Goal: Task Accomplishment & Management: Use online tool/utility

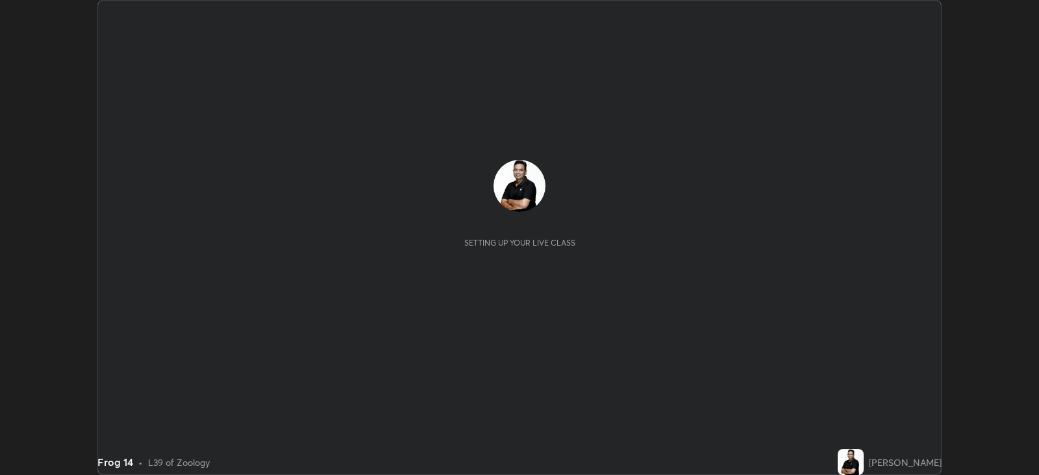
scroll to position [475, 1039]
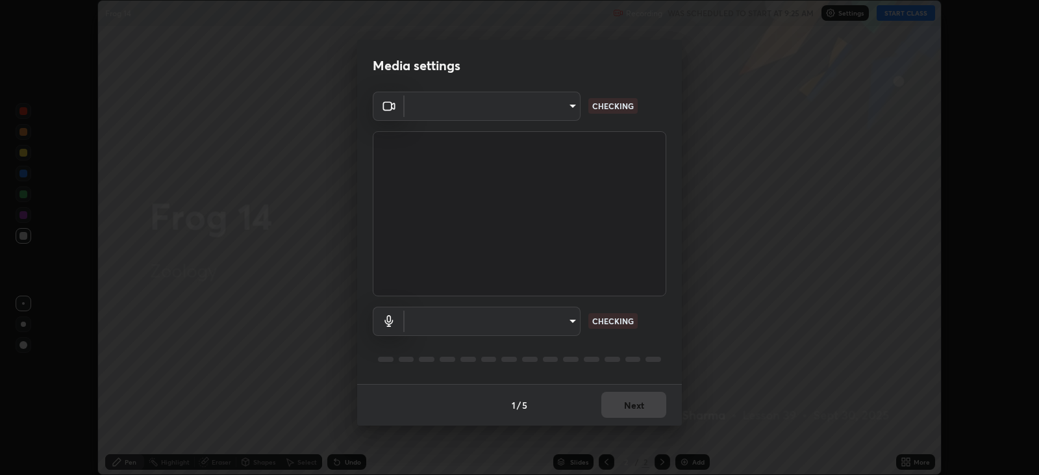
type input "67417adfccfa8b42c30ef4407fe4a6c493a28e79373338af571501226f50bce5"
click at [572, 319] on body "Erase all Frog 14 Recording WAS SCHEDULED TO START AT 9:25 AM Settings START CL…" at bounding box center [519, 237] width 1039 height 475
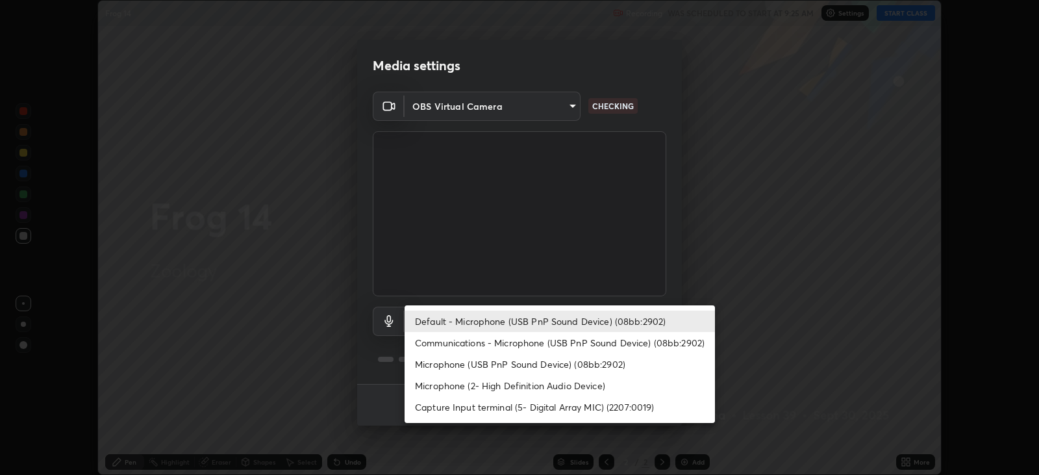
click at [552, 359] on li "Microphone (USB PnP Sound Device) (08bb:2902)" at bounding box center [560, 363] width 310 height 21
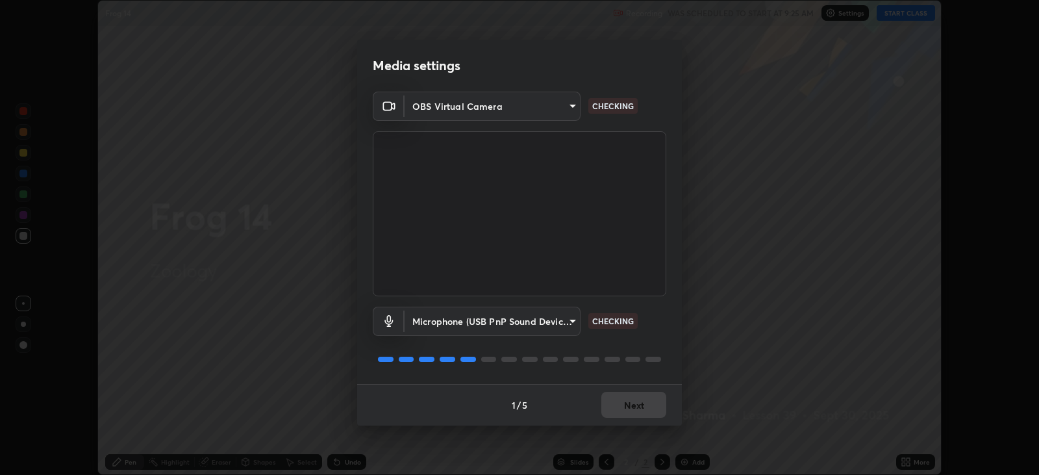
click at [555, 322] on body "Erase all Frog 14 Recording WAS SCHEDULED TO START AT 9:25 AM Settings START CL…" at bounding box center [519, 237] width 1039 height 475
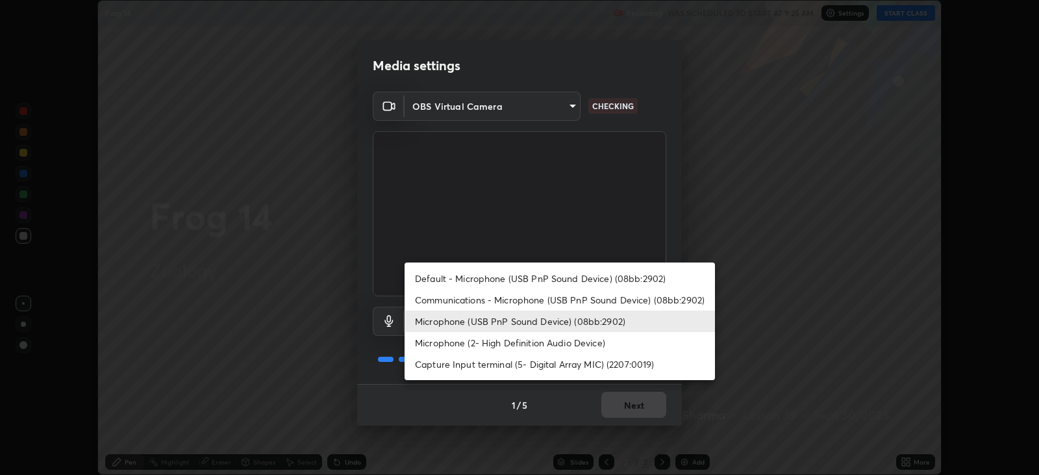
click at [552, 281] on li "Default - Microphone (USB PnP Sound Device) (08bb:2902)" at bounding box center [560, 278] width 310 height 21
type input "default"
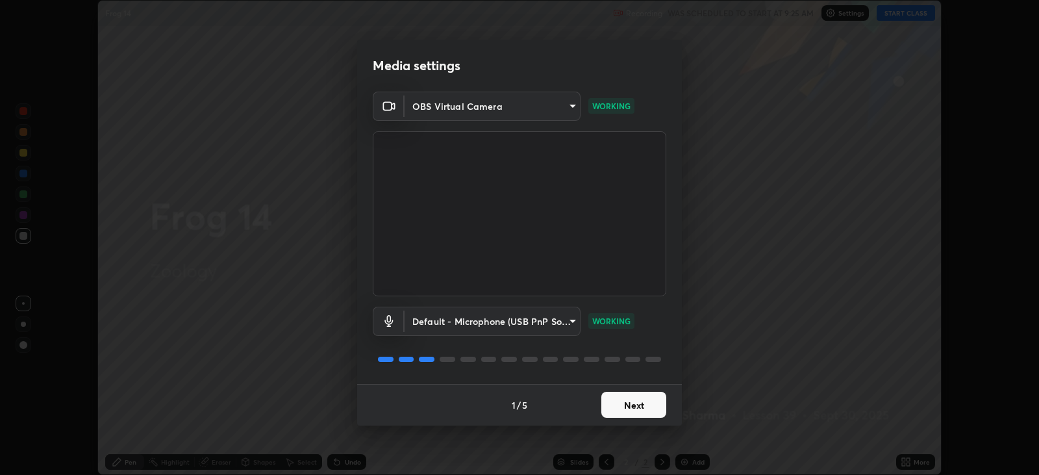
click at [638, 403] on button "Next" at bounding box center [633, 405] width 65 height 26
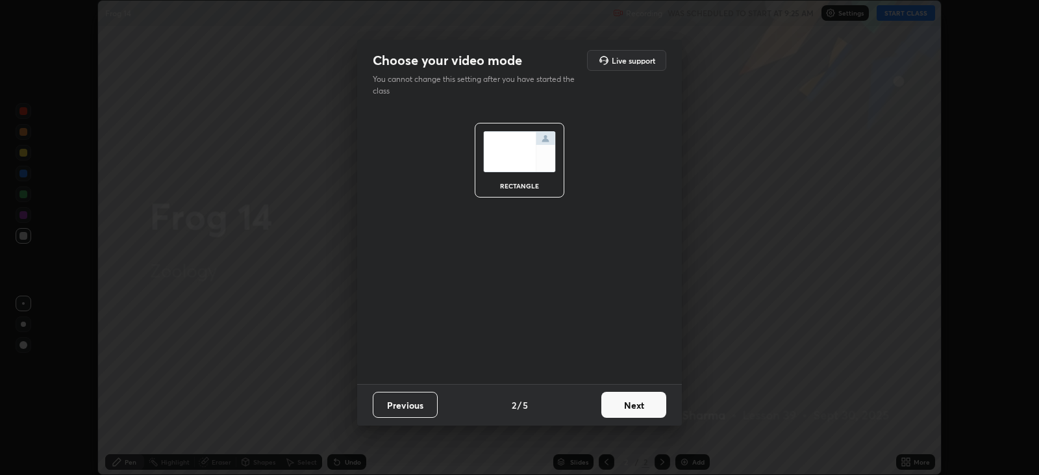
click at [639, 407] on button "Next" at bounding box center [633, 405] width 65 height 26
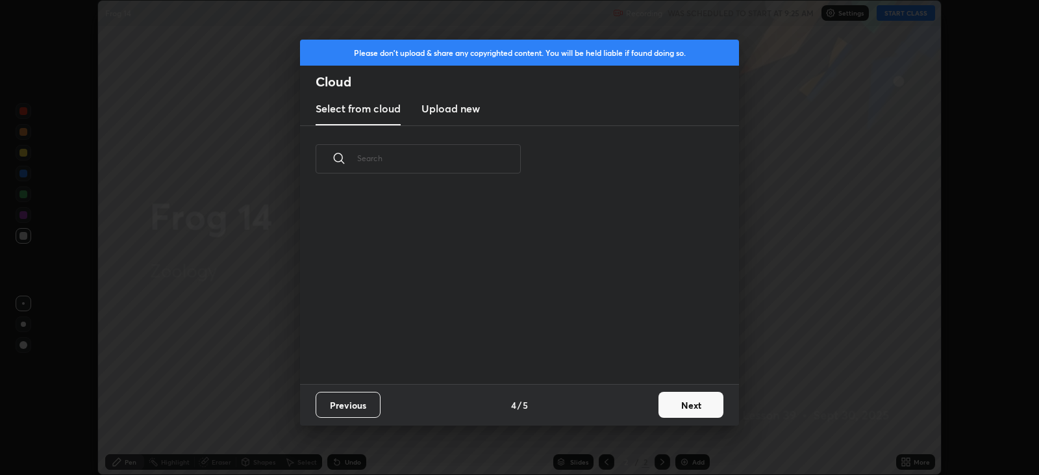
click at [680, 397] on button "Next" at bounding box center [691, 405] width 65 height 26
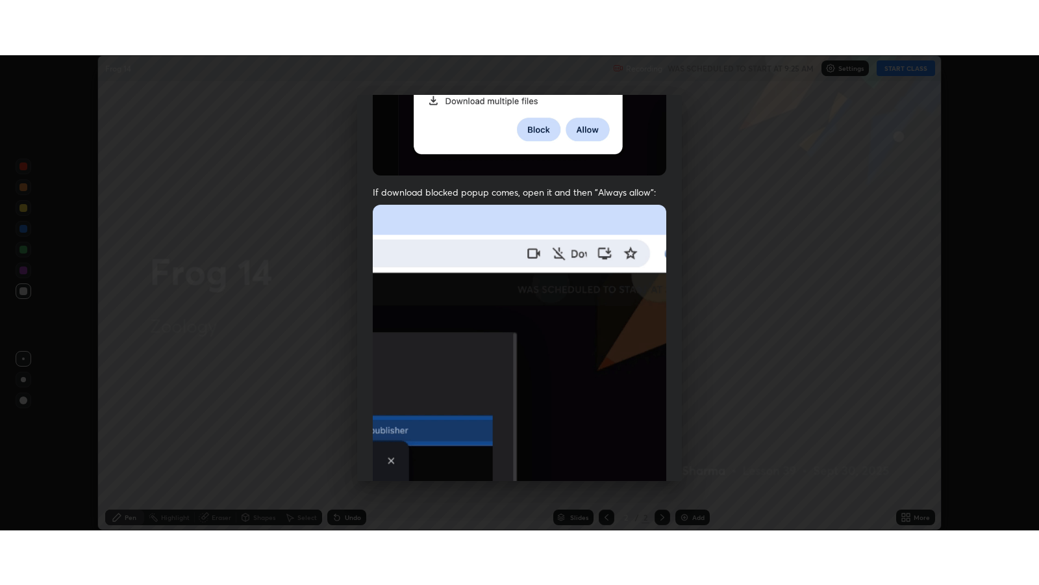
scroll to position [263, 0]
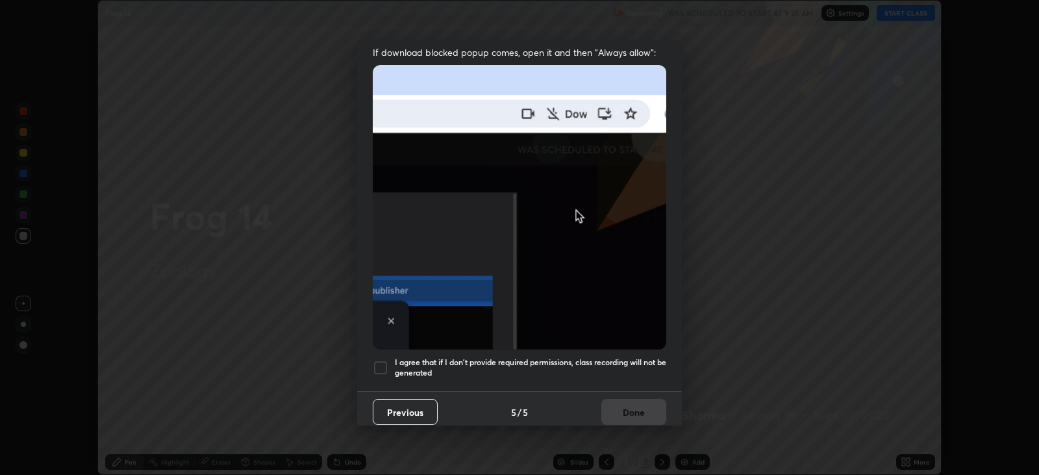
click at [387, 360] on div at bounding box center [381, 368] width 16 height 16
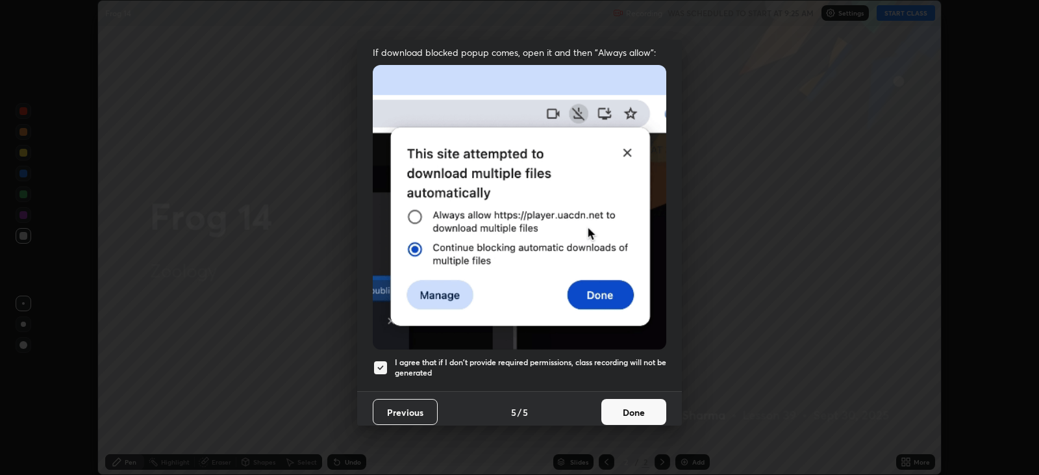
click at [636, 407] on button "Done" at bounding box center [633, 412] width 65 height 26
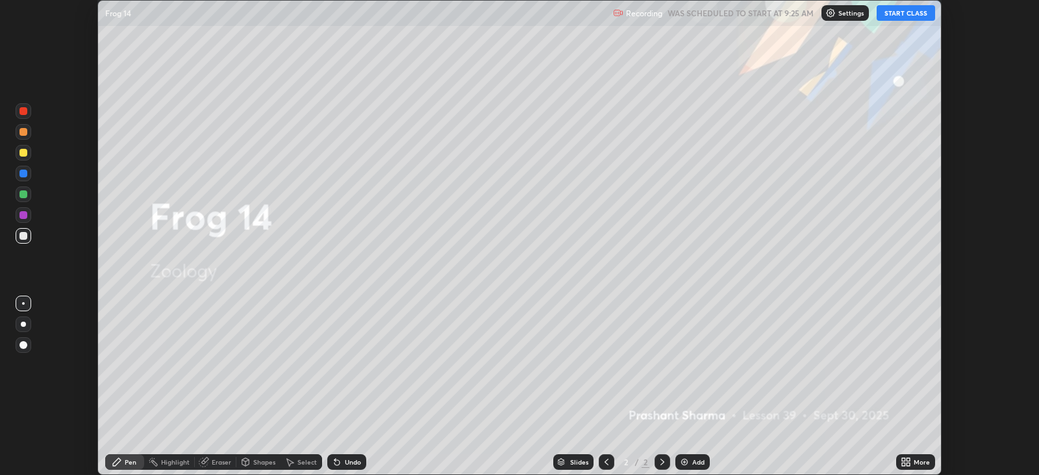
click at [904, 459] on icon at bounding box center [903, 459] width 3 height 3
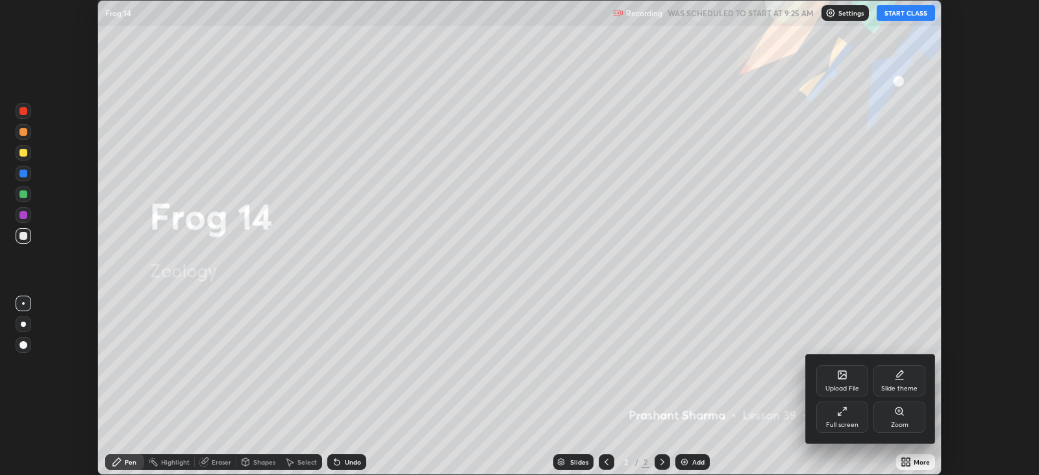
click at [890, 375] on div "Slide theme" at bounding box center [900, 380] width 52 height 31
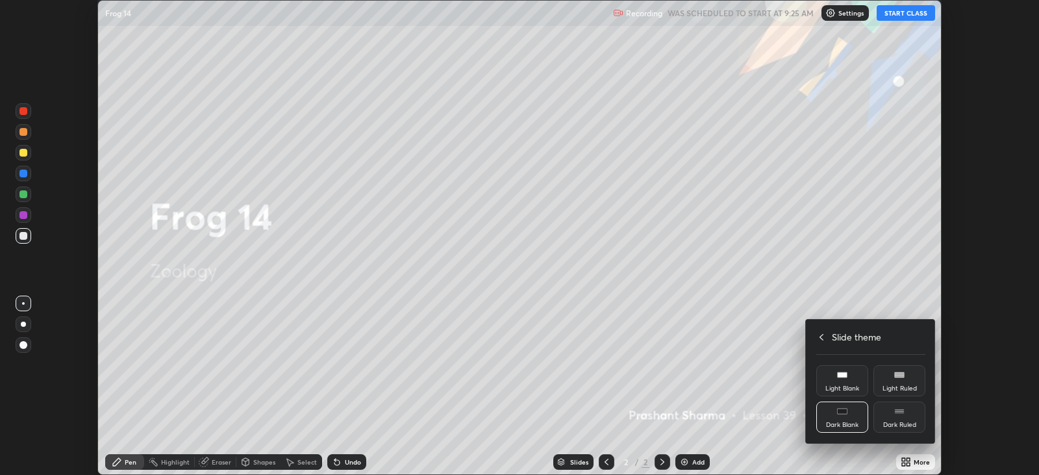
click at [841, 428] on div "Dark Blank" at bounding box center [842, 425] width 32 height 6
click at [840, 332] on h4 "Slide theme" at bounding box center [856, 337] width 49 height 14
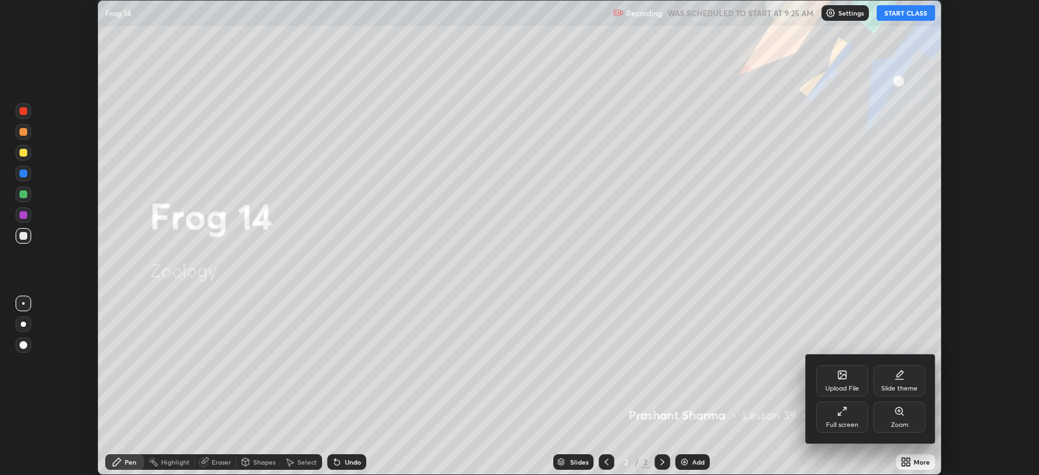
click at [844, 415] on icon at bounding box center [842, 411] width 10 height 10
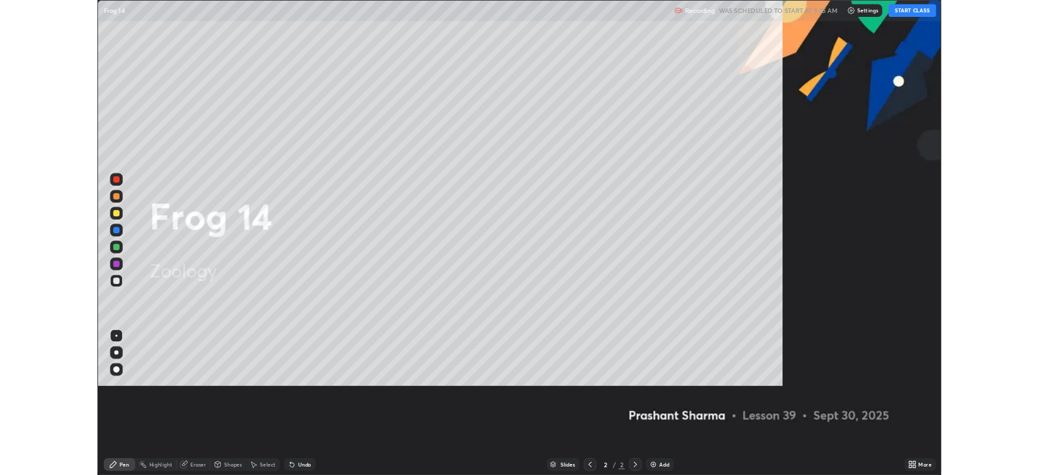
scroll to position [584, 1039]
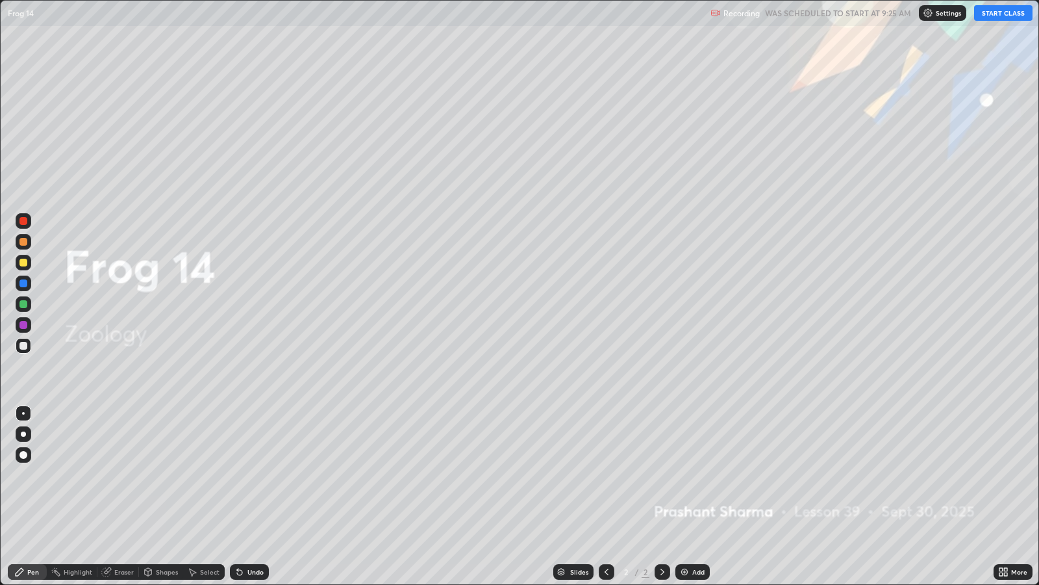
click at [696, 474] on div "Add" at bounding box center [698, 571] width 12 height 6
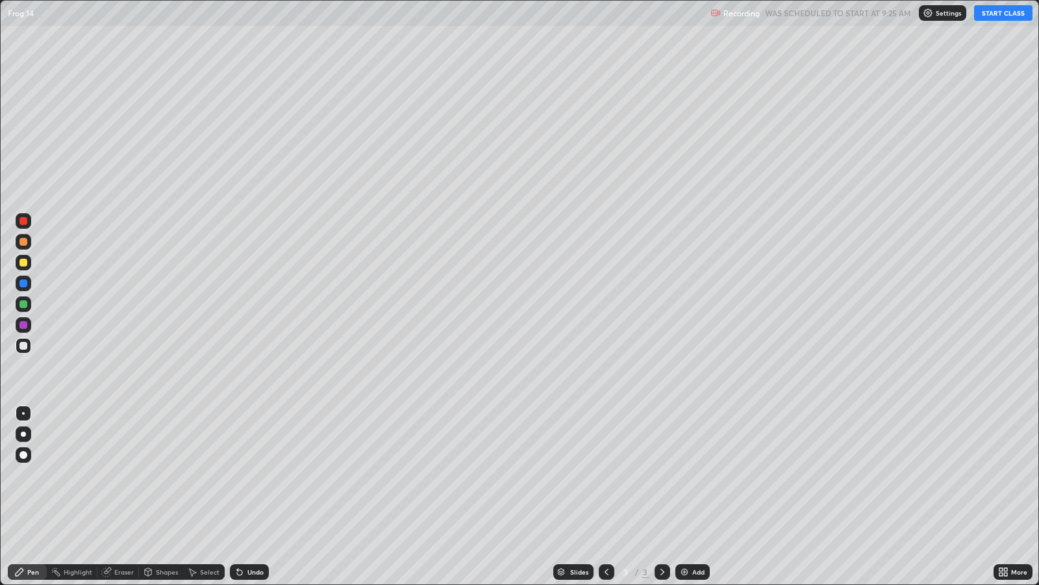
click at [989, 6] on button "START CLASS" at bounding box center [1003, 13] width 58 height 16
click at [20, 346] on div at bounding box center [23, 346] width 8 height 8
click at [26, 263] on div at bounding box center [23, 263] width 8 height 8
click at [696, 474] on div "Add" at bounding box center [698, 571] width 12 height 6
click at [23, 345] on div at bounding box center [23, 346] width 8 height 8
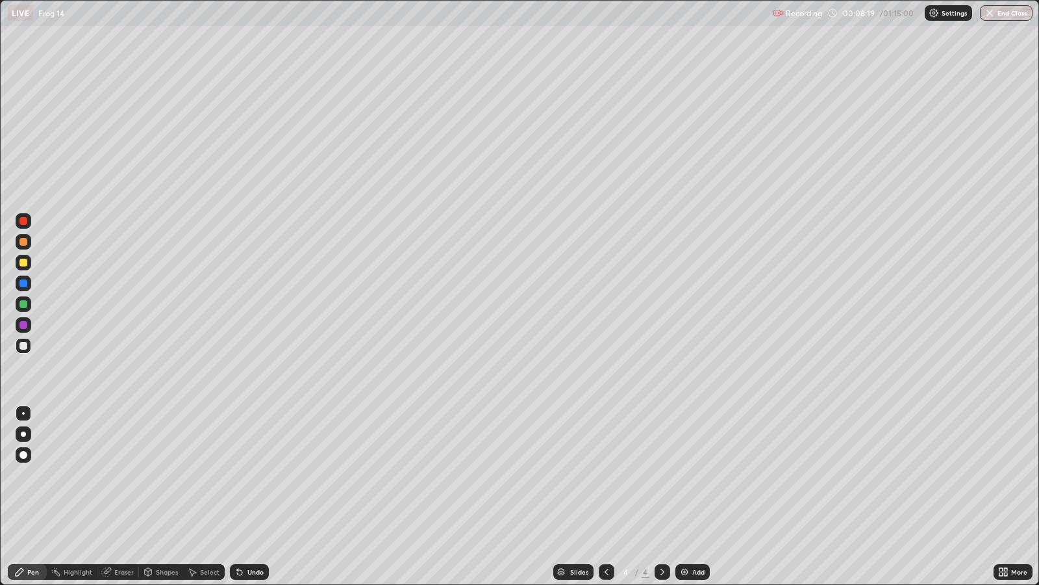
click at [197, 474] on div "Select" at bounding box center [204, 572] width 42 height 16
click at [32, 474] on div "Pen" at bounding box center [33, 571] width 12 height 6
click at [117, 474] on div "Eraser" at bounding box center [123, 571] width 19 height 6
click at [36, 474] on div "Pen" at bounding box center [33, 571] width 12 height 6
click at [24, 302] on div at bounding box center [23, 304] width 8 height 8
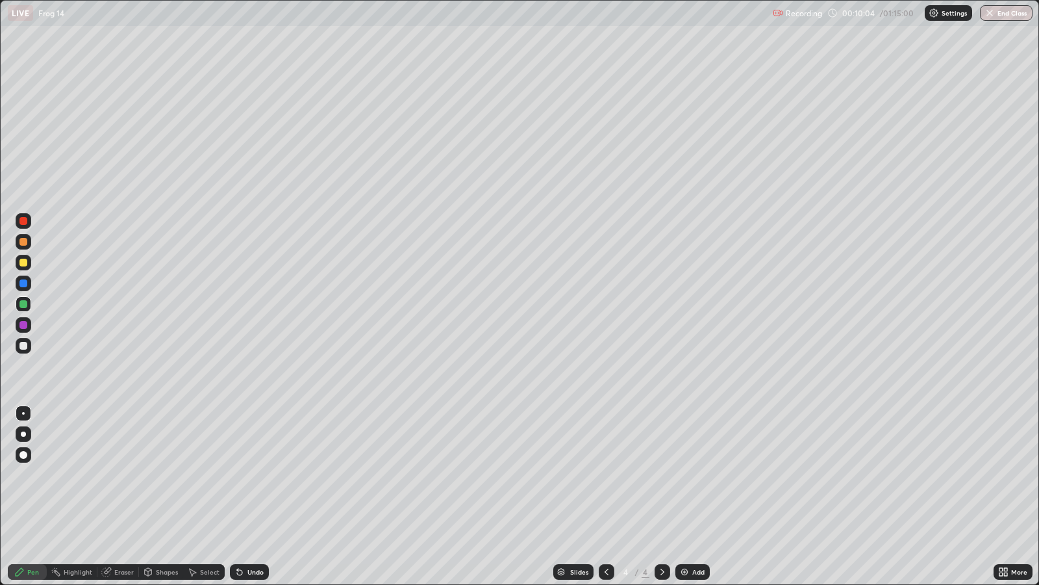
click at [687, 474] on img at bounding box center [684, 571] width 10 height 10
click at [599, 474] on div at bounding box center [607, 572] width 16 height 16
click at [661, 474] on icon at bounding box center [662, 571] width 10 height 10
click at [23, 344] on div at bounding box center [23, 346] width 8 height 8
click at [253, 474] on div "Undo" at bounding box center [249, 572] width 39 height 16
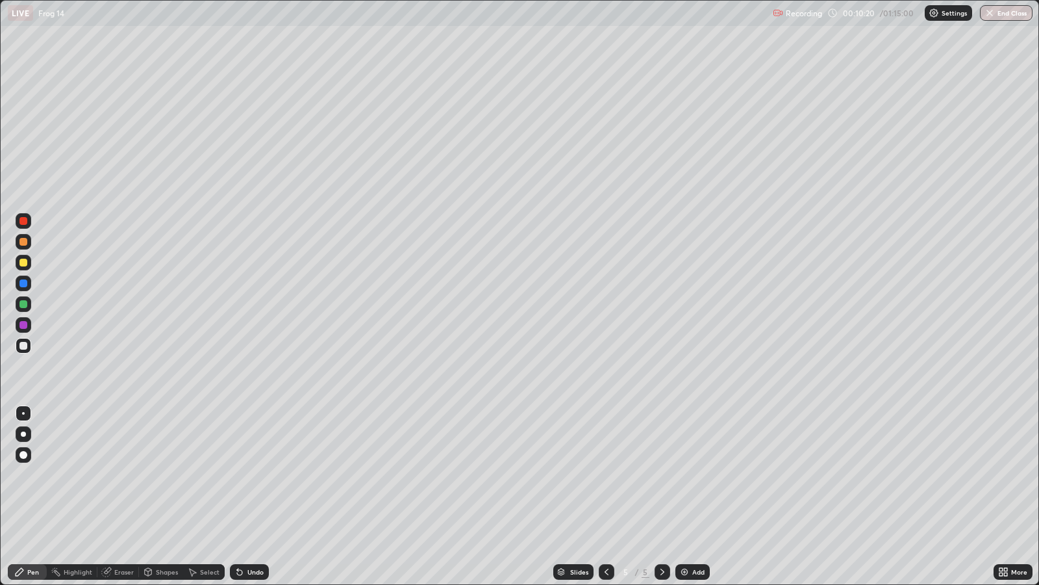
click at [254, 474] on div "Undo" at bounding box center [249, 572] width 39 height 16
click at [27, 302] on div at bounding box center [23, 304] width 8 height 8
click at [23, 242] on div at bounding box center [23, 242] width 8 height 8
click at [24, 343] on div at bounding box center [23, 346] width 8 height 8
click at [23, 238] on div at bounding box center [23, 242] width 8 height 8
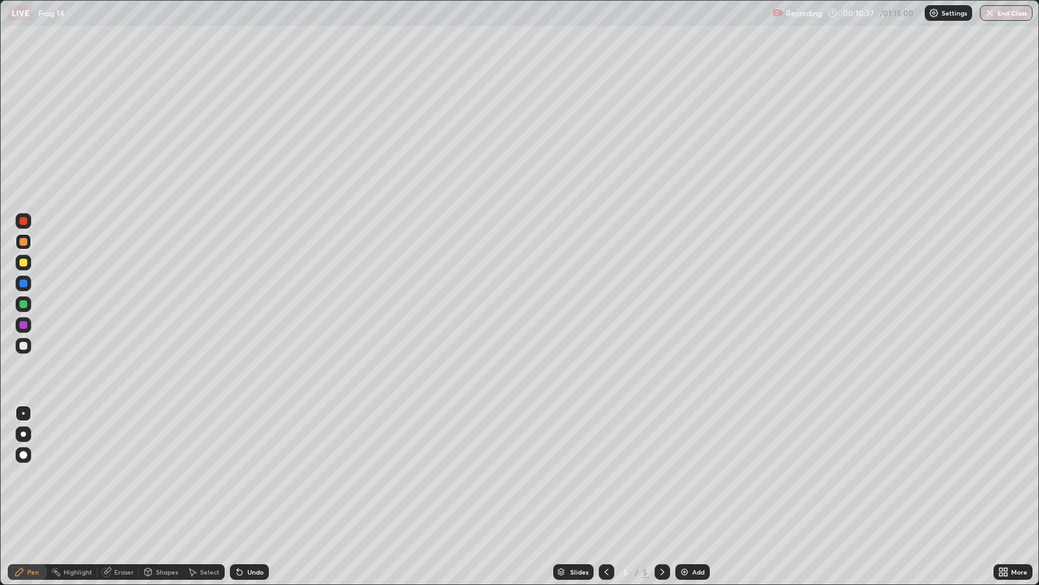
click at [23, 455] on div at bounding box center [23, 455] width 8 height 8
click at [25, 325] on div at bounding box center [23, 325] width 8 height 8
click at [21, 283] on div at bounding box center [23, 283] width 8 height 8
click at [22, 243] on div at bounding box center [23, 242] width 8 height 8
click at [121, 474] on div "Eraser" at bounding box center [118, 572] width 42 height 16
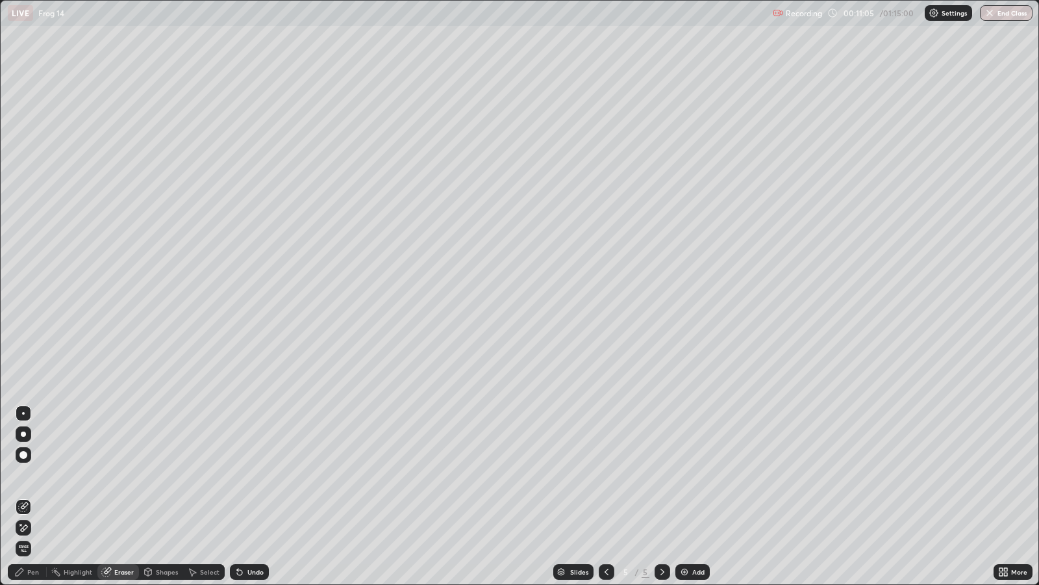
click at [31, 474] on div "Pen" at bounding box center [33, 571] width 12 height 6
click at [27, 283] on div at bounding box center [23, 283] width 8 height 8
click at [120, 474] on div "Eraser" at bounding box center [123, 571] width 19 height 6
click at [36, 474] on div "Pen" at bounding box center [33, 571] width 12 height 6
click at [32, 474] on div "Pen" at bounding box center [33, 571] width 12 height 6
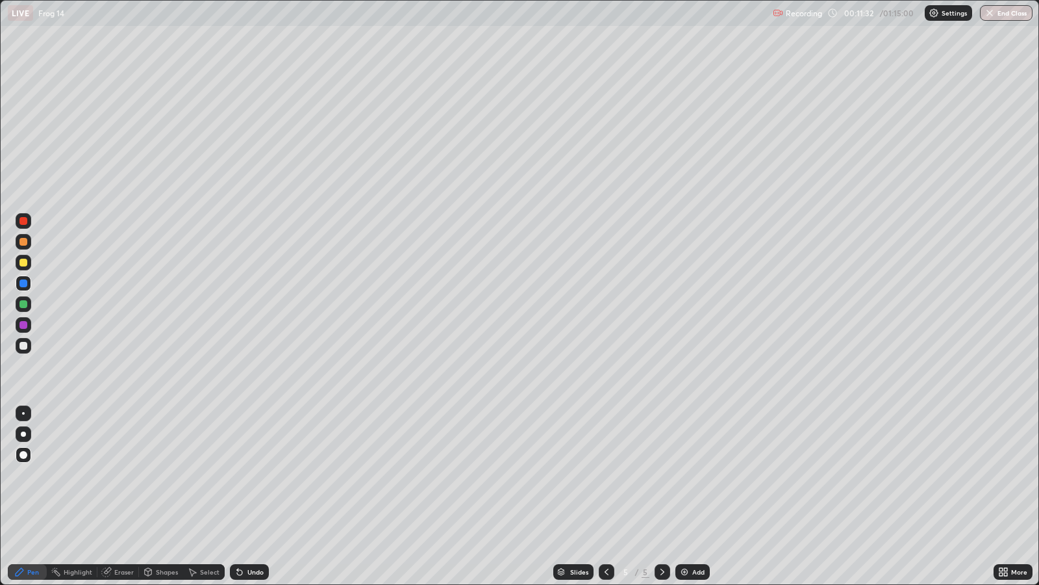
click at [22, 411] on div at bounding box center [24, 413] width 16 height 16
click at [24, 344] on div at bounding box center [23, 346] width 8 height 8
click at [23, 303] on div at bounding box center [23, 304] width 8 height 8
click at [253, 474] on div "Undo" at bounding box center [249, 572] width 39 height 16
click at [25, 244] on div at bounding box center [23, 242] width 8 height 8
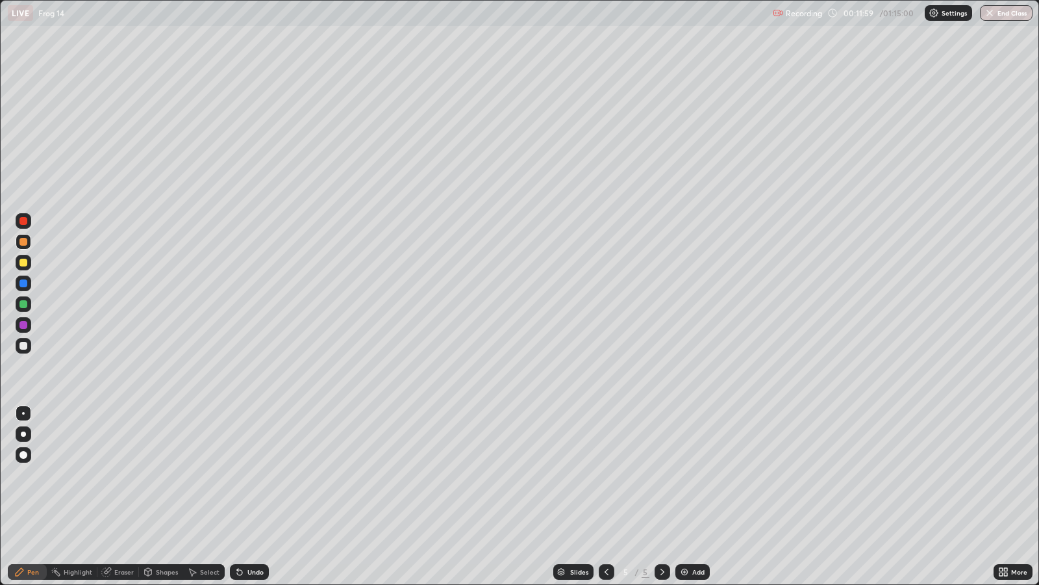
click at [23, 454] on div at bounding box center [23, 455] width 8 height 8
click at [22, 285] on div at bounding box center [23, 283] width 8 height 8
click at [127, 474] on div "Eraser" at bounding box center [123, 571] width 19 height 6
click at [30, 474] on div "Pen" at bounding box center [33, 571] width 12 height 6
click at [23, 346] on div at bounding box center [23, 346] width 8 height 8
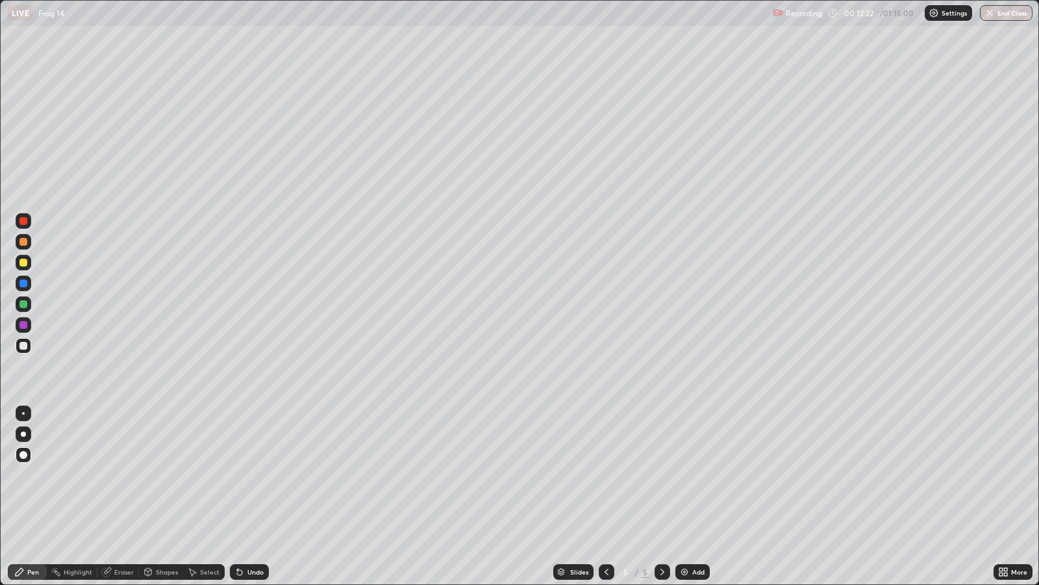
click at [23, 407] on div at bounding box center [24, 413] width 16 height 16
click at [23, 262] on div at bounding box center [23, 263] width 8 height 8
click at [21, 343] on div at bounding box center [23, 346] width 8 height 8
click at [254, 474] on div "Undo" at bounding box center [255, 571] width 16 height 6
click at [207, 474] on div "Select" at bounding box center [209, 571] width 19 height 6
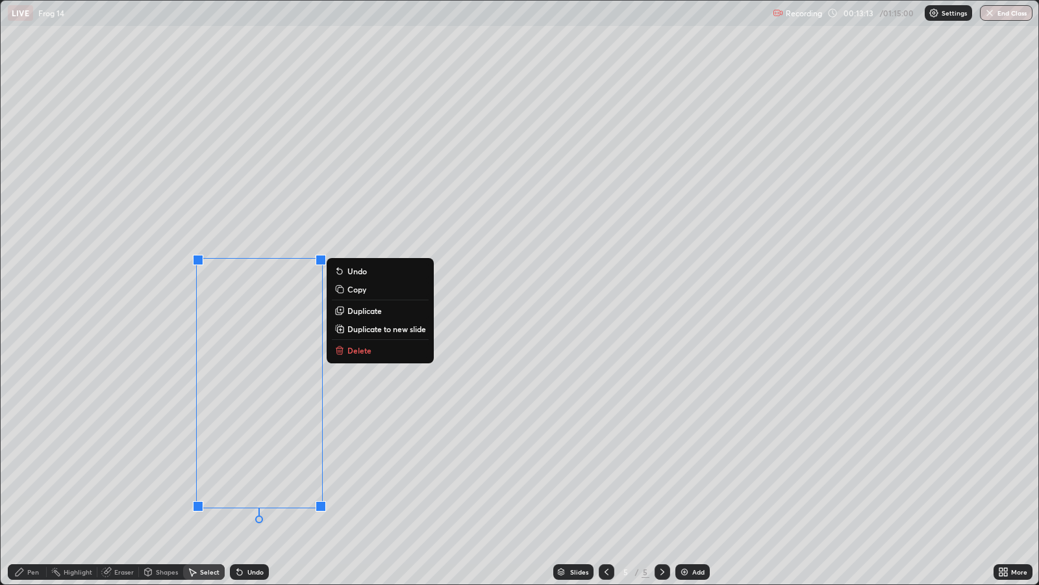
click at [294, 474] on div "0 ° Undo Copy Duplicate Duplicate to new slide Delete" at bounding box center [520, 292] width 1038 height 583
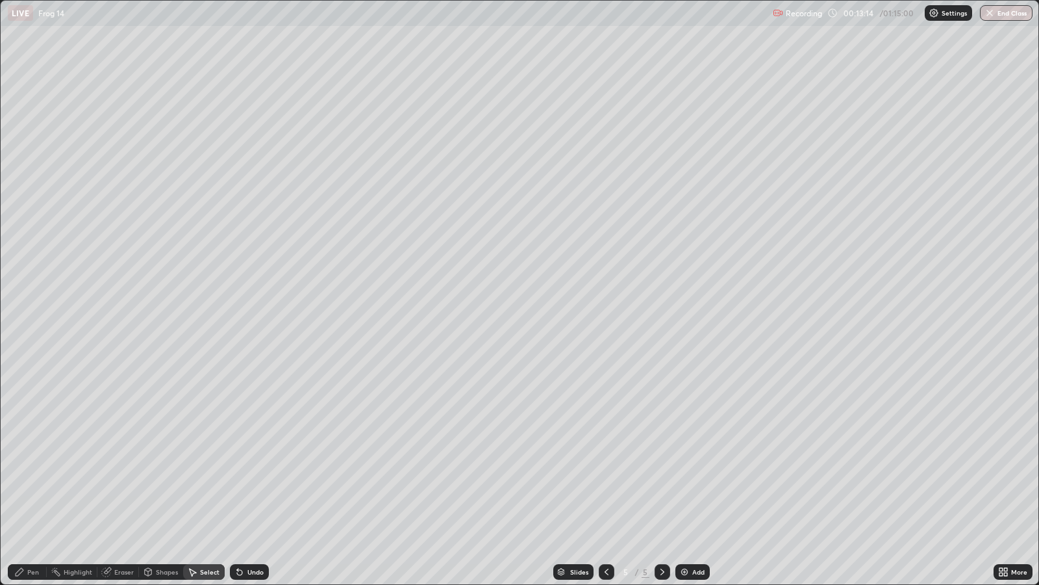
click at [32, 474] on div "Pen" at bounding box center [33, 571] width 12 height 6
click at [23, 261] on div at bounding box center [23, 263] width 8 height 8
click at [23, 345] on div at bounding box center [23, 346] width 8 height 8
click at [118, 474] on div "Eraser" at bounding box center [123, 571] width 19 height 6
click at [36, 474] on div "Pen" at bounding box center [33, 571] width 12 height 6
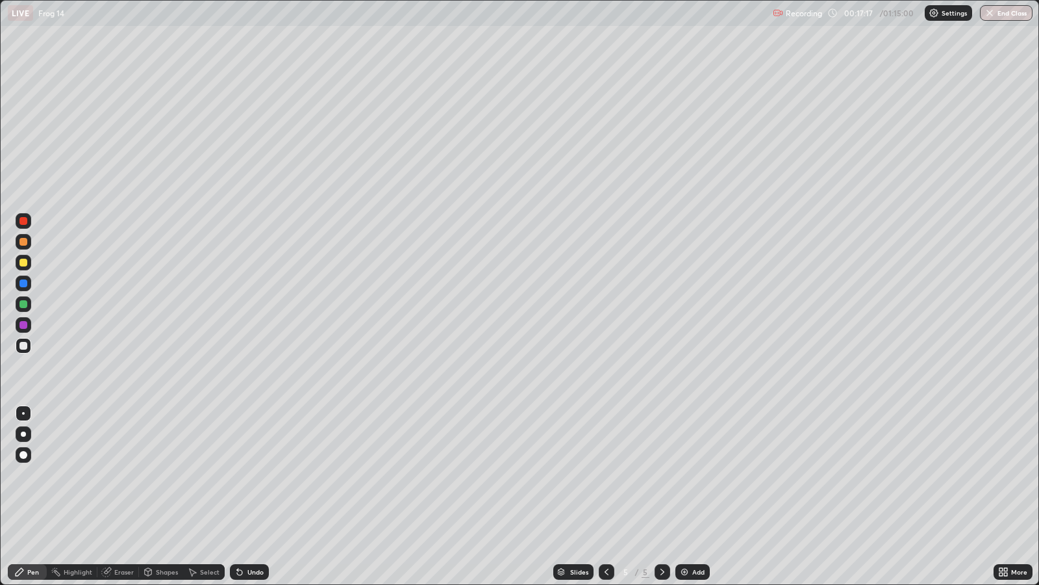
click at [253, 474] on div "Undo" at bounding box center [255, 571] width 16 height 6
click at [250, 474] on div "Undo" at bounding box center [249, 572] width 39 height 16
click at [249, 474] on div "Undo" at bounding box center [255, 571] width 16 height 6
click at [247, 474] on div "Undo" at bounding box center [255, 571] width 16 height 6
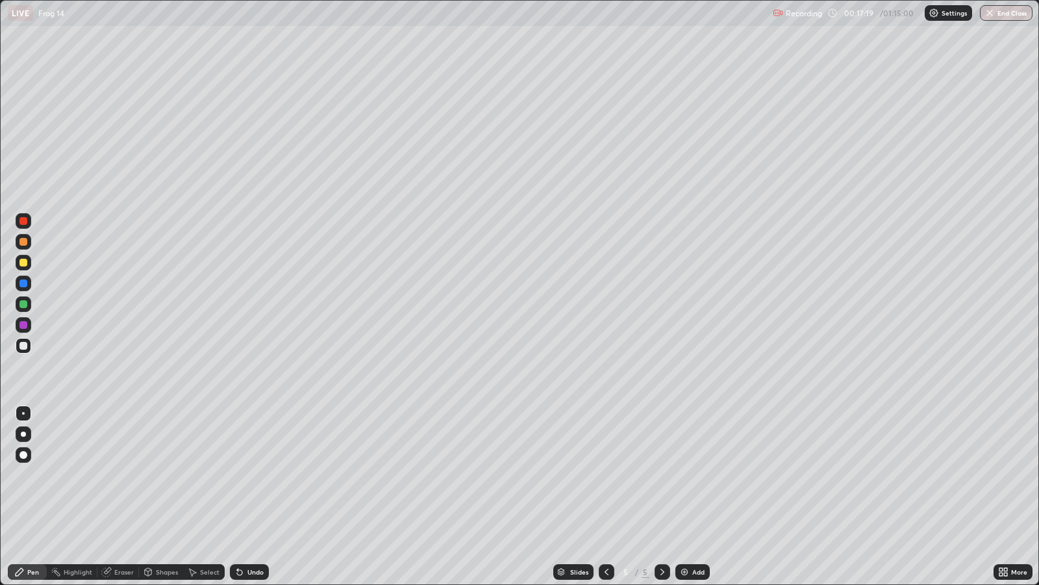
click at [252, 474] on div "Undo" at bounding box center [255, 571] width 16 height 6
click at [251, 474] on div "Undo" at bounding box center [255, 571] width 16 height 6
click at [253, 474] on div "Undo" at bounding box center [255, 571] width 16 height 6
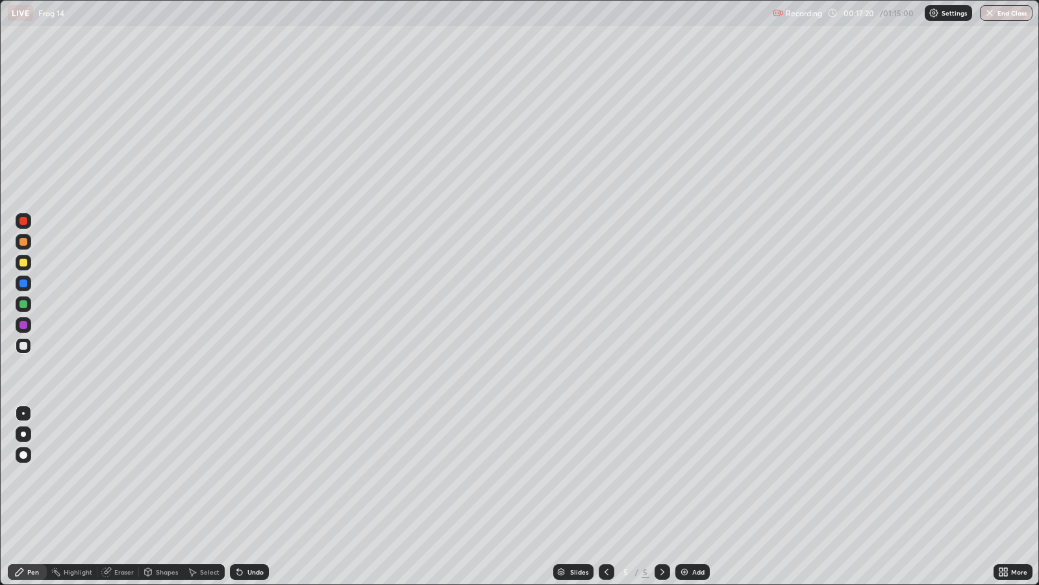
click at [249, 474] on div "Undo" at bounding box center [249, 572] width 39 height 16
click at [250, 474] on div "Undo" at bounding box center [255, 571] width 16 height 6
click at [249, 474] on div "Undo" at bounding box center [249, 572] width 39 height 16
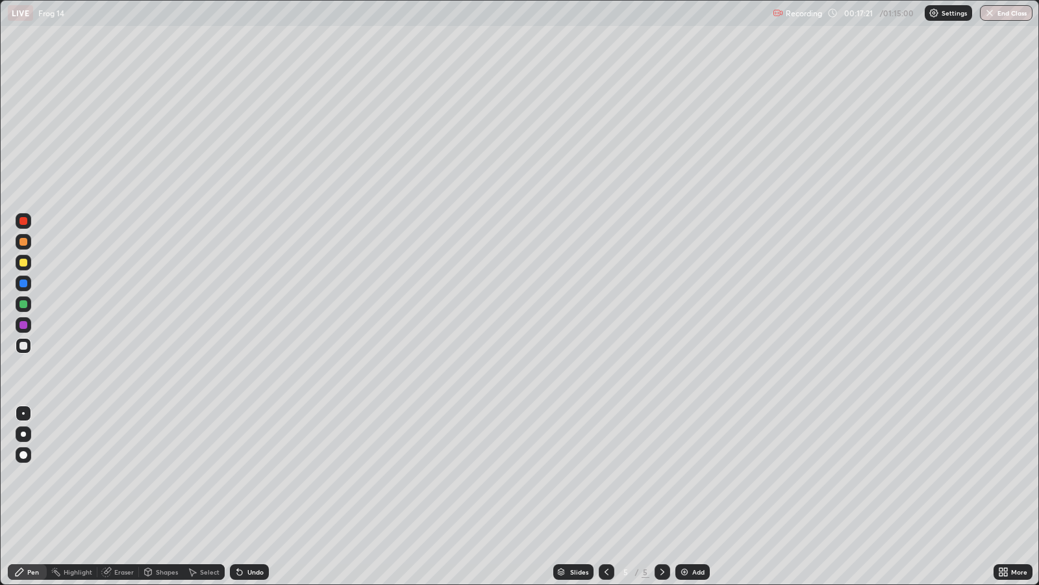
click at [247, 474] on div "Undo" at bounding box center [249, 572] width 39 height 16
click at [248, 474] on div "Undo" at bounding box center [255, 571] width 16 height 6
click at [249, 474] on div "Undo" at bounding box center [249, 572] width 39 height 16
click at [247, 474] on div "Undo" at bounding box center [255, 571] width 16 height 6
click at [694, 474] on div "Add" at bounding box center [698, 571] width 12 height 6
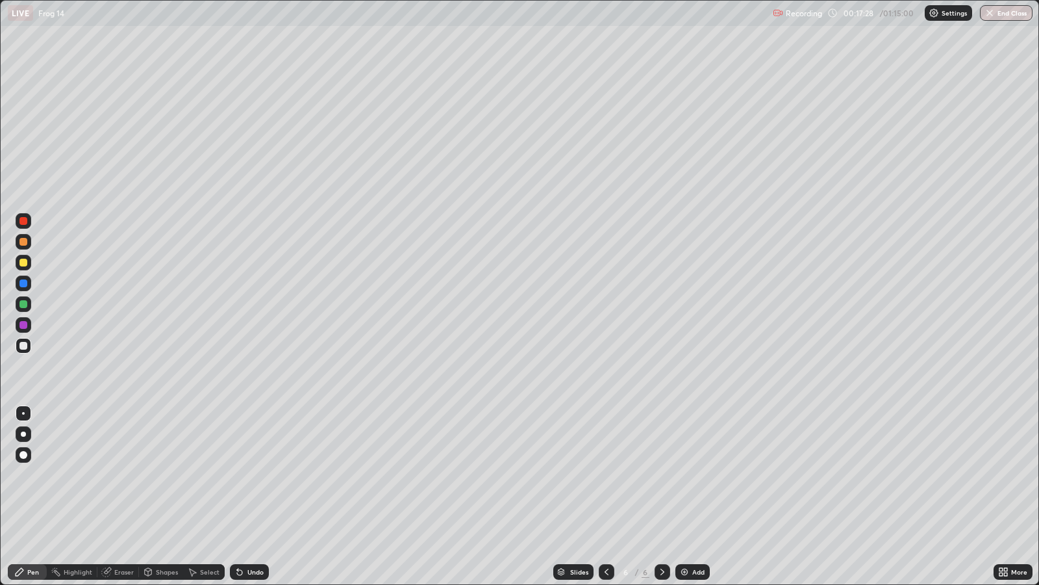
click at [25, 344] on div at bounding box center [23, 346] width 8 height 8
click at [26, 242] on div at bounding box center [23, 242] width 8 height 8
click at [25, 305] on div at bounding box center [23, 304] width 8 height 8
click at [24, 456] on div at bounding box center [23, 455] width 8 height 8
click at [23, 285] on div at bounding box center [23, 283] width 8 height 8
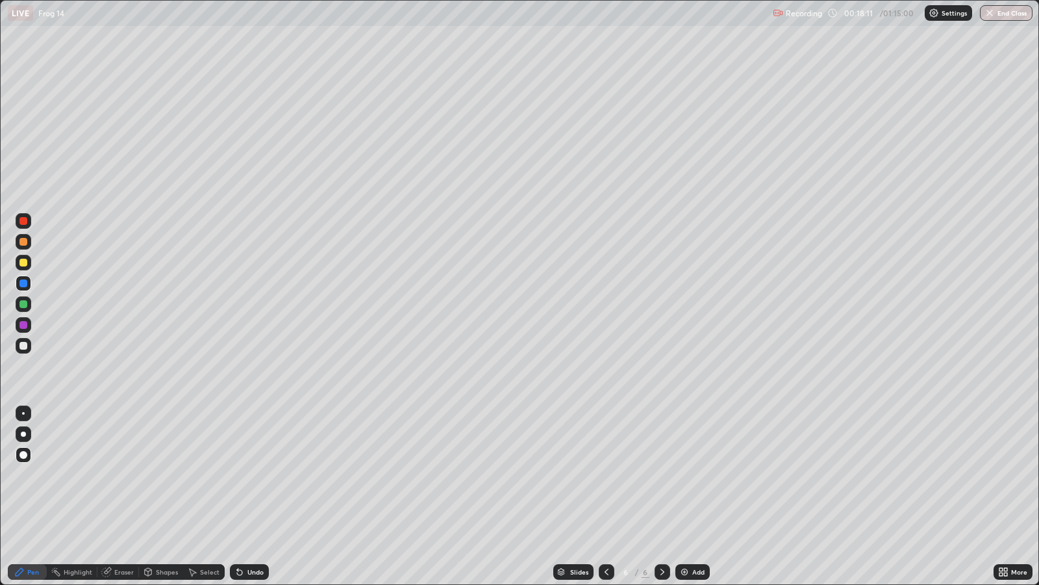
click at [23, 303] on div at bounding box center [23, 304] width 8 height 8
click at [23, 283] on div at bounding box center [23, 283] width 8 height 8
click at [257, 474] on div "Undo" at bounding box center [255, 571] width 16 height 6
click at [251, 474] on div "Undo" at bounding box center [255, 571] width 16 height 6
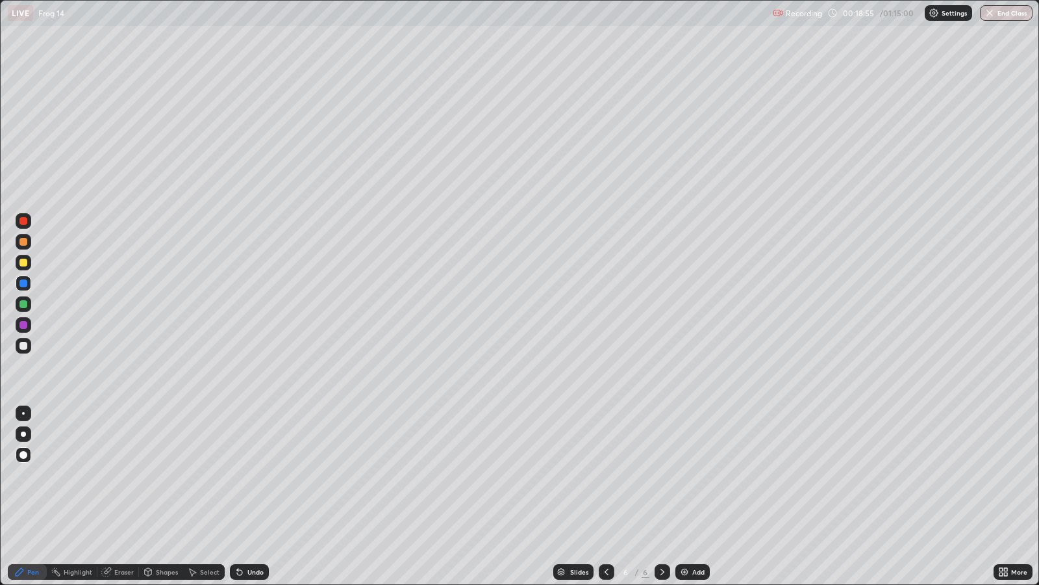
click at [252, 474] on div "Undo" at bounding box center [255, 571] width 16 height 6
click at [254, 474] on div "Undo" at bounding box center [255, 571] width 16 height 6
click at [28, 474] on div "Pen" at bounding box center [33, 571] width 12 height 6
click at [23, 412] on div at bounding box center [23, 413] width 3 height 3
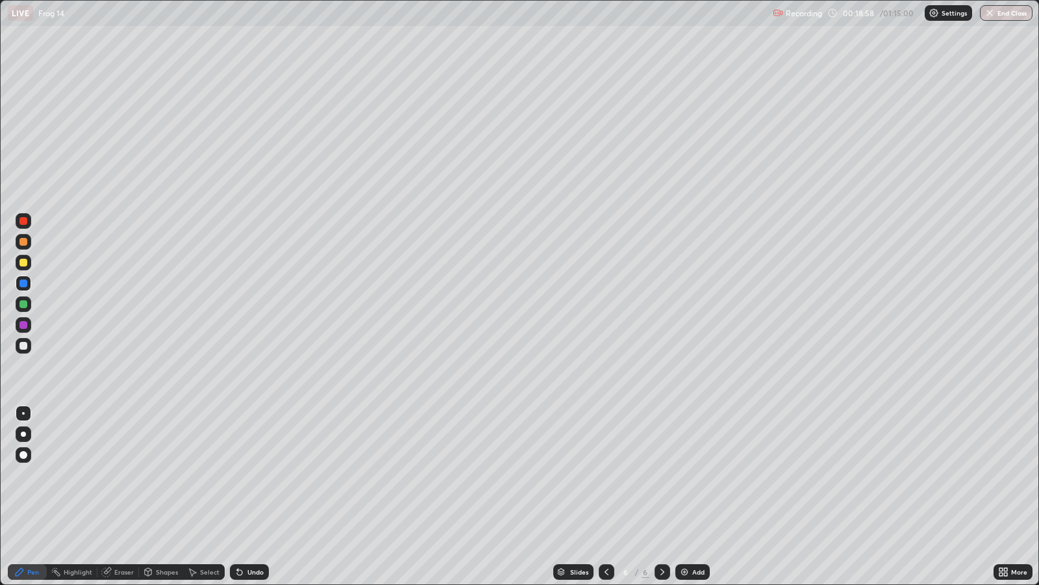
click at [23, 262] on div at bounding box center [23, 263] width 8 height 8
click at [604, 474] on icon at bounding box center [606, 571] width 10 height 10
click at [661, 474] on icon at bounding box center [662, 571] width 10 height 10
click at [663, 474] on icon at bounding box center [663, 571] width 4 height 6
click at [605, 474] on icon at bounding box center [607, 571] width 4 height 6
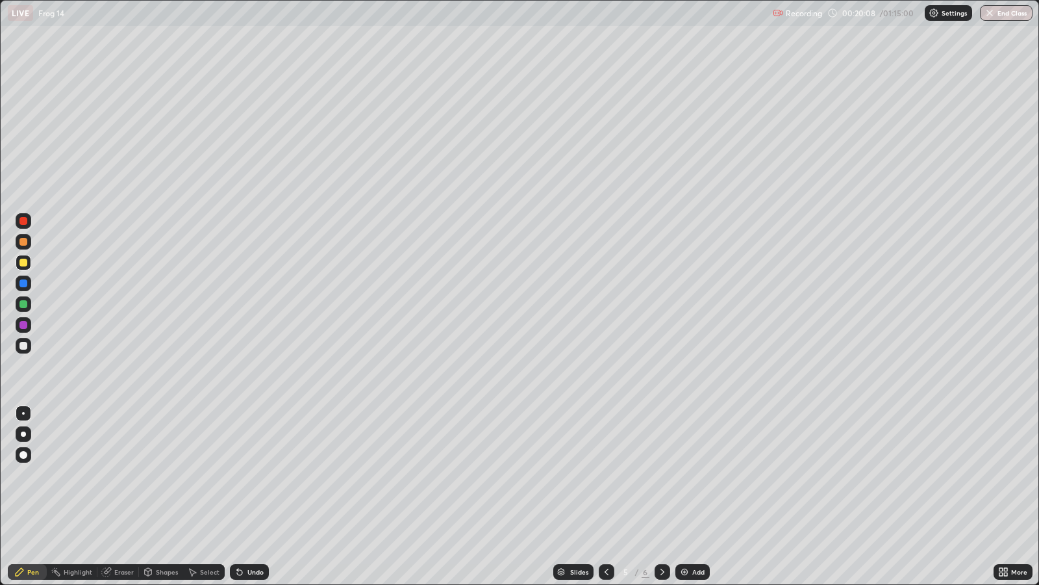
click at [213, 474] on div "Select" at bounding box center [209, 571] width 19 height 6
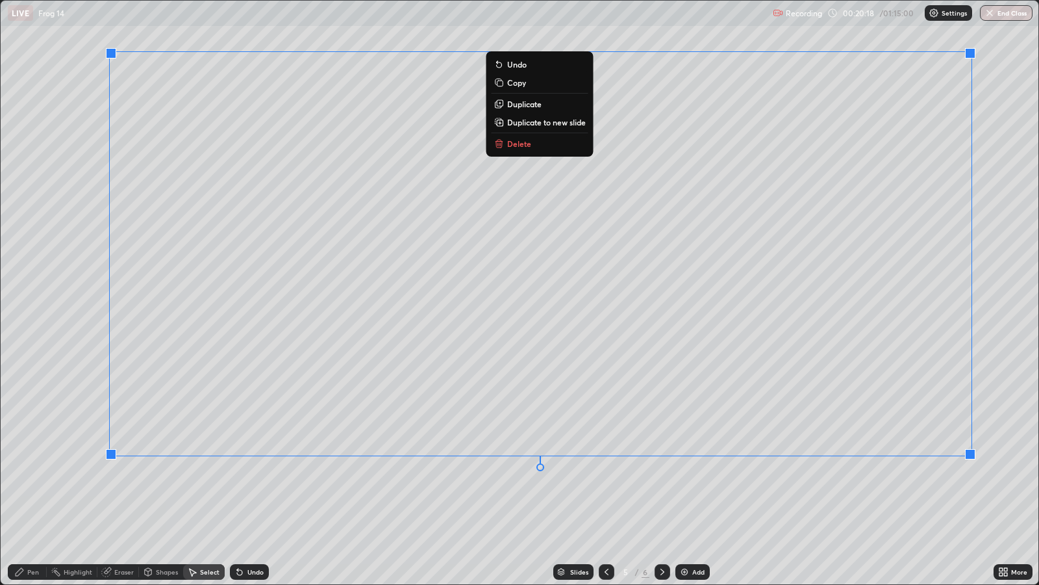
click at [396, 474] on div "0 ° Undo Copy Duplicate Duplicate to new slide Delete" at bounding box center [520, 292] width 1038 height 583
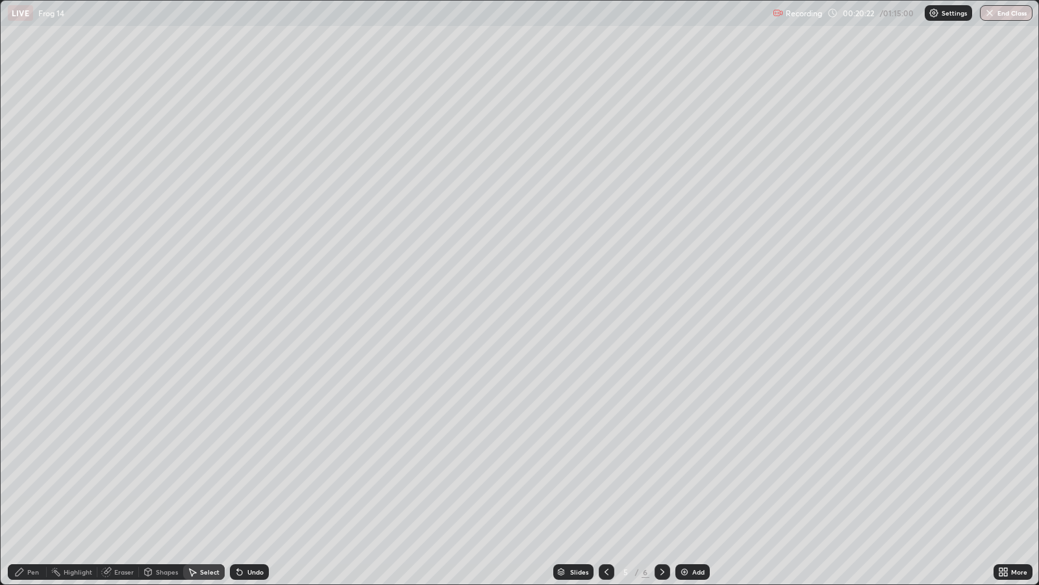
click at [664, 474] on icon at bounding box center [662, 571] width 10 height 10
click at [690, 474] on div "Add" at bounding box center [693, 572] width 34 height 16
click at [30, 474] on div "Pen" at bounding box center [33, 571] width 12 height 6
click at [21, 342] on div at bounding box center [23, 346] width 8 height 8
click at [604, 474] on icon at bounding box center [606, 571] width 10 height 10
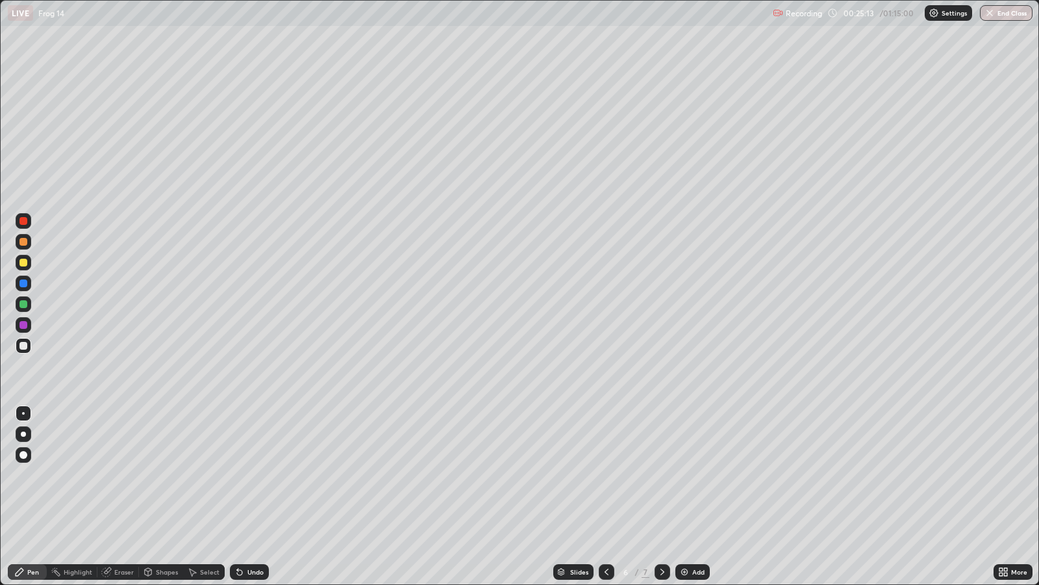
click at [603, 474] on div at bounding box center [607, 572] width 16 height 26
click at [661, 474] on icon at bounding box center [662, 571] width 10 height 10
click at [696, 474] on div "Add" at bounding box center [698, 571] width 12 height 6
click at [23, 343] on div at bounding box center [23, 346] width 8 height 8
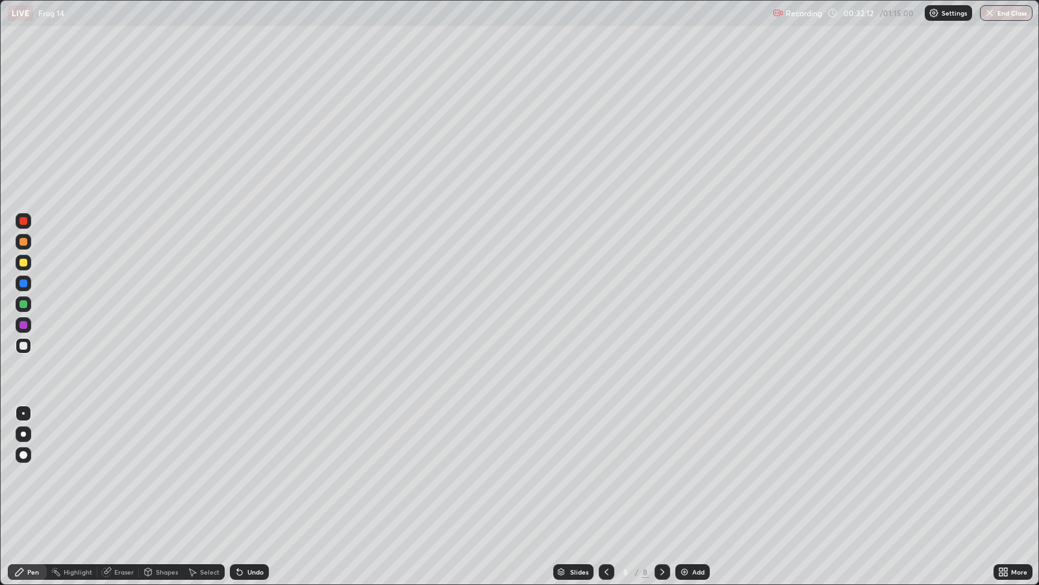
click at [211, 474] on div "Select" at bounding box center [209, 571] width 19 height 6
click at [249, 474] on div "Undo" at bounding box center [249, 572] width 39 height 16
click at [250, 474] on div "Undo" at bounding box center [249, 572] width 39 height 16
click at [249, 474] on div "Undo" at bounding box center [249, 572] width 39 height 16
click at [251, 474] on div "Undo" at bounding box center [249, 572] width 39 height 16
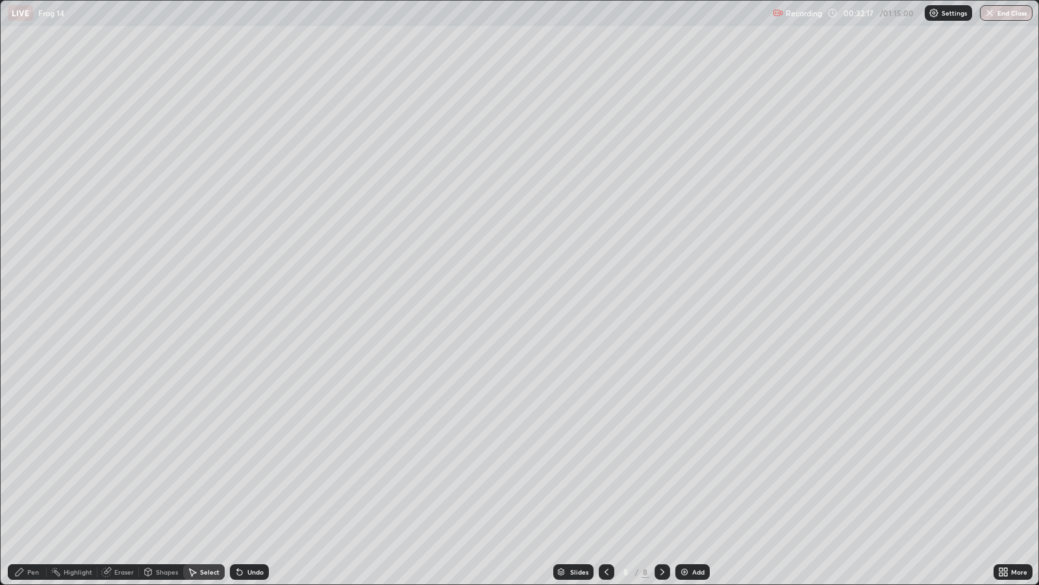
click at [252, 474] on div "Undo" at bounding box center [249, 572] width 39 height 16
click at [250, 474] on div "Undo" at bounding box center [249, 572] width 39 height 16
click at [247, 474] on div "Undo" at bounding box center [249, 572] width 39 height 16
click at [31, 474] on div "Pen" at bounding box center [33, 571] width 12 height 6
click at [22, 407] on div at bounding box center [24, 413] width 16 height 16
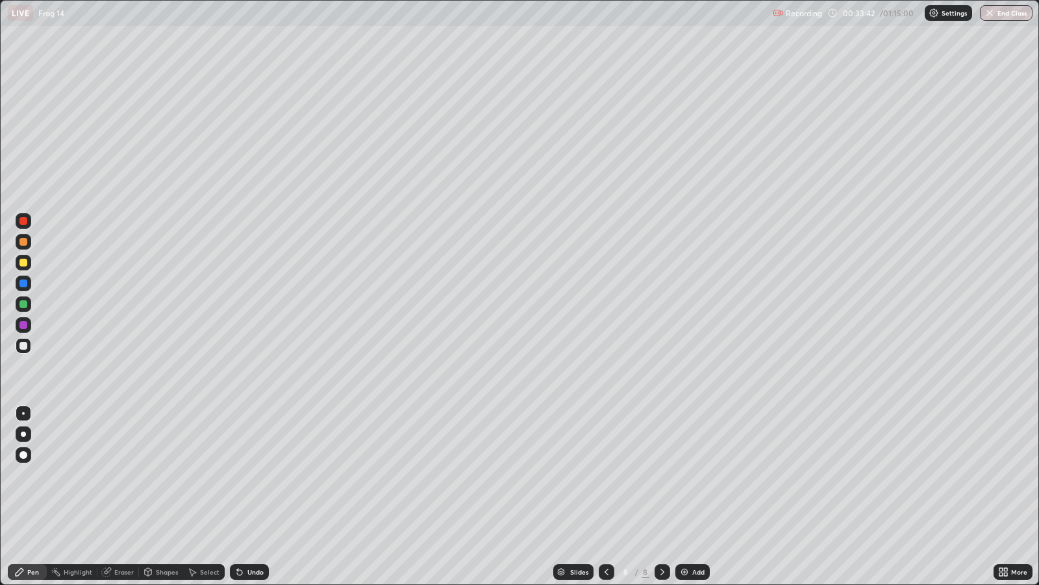
click at [253, 474] on div "Undo" at bounding box center [255, 571] width 16 height 6
click at [687, 474] on img at bounding box center [684, 571] width 10 height 10
click at [27, 348] on div at bounding box center [24, 346] width 16 height 16
click at [244, 474] on div "Undo" at bounding box center [249, 572] width 39 height 16
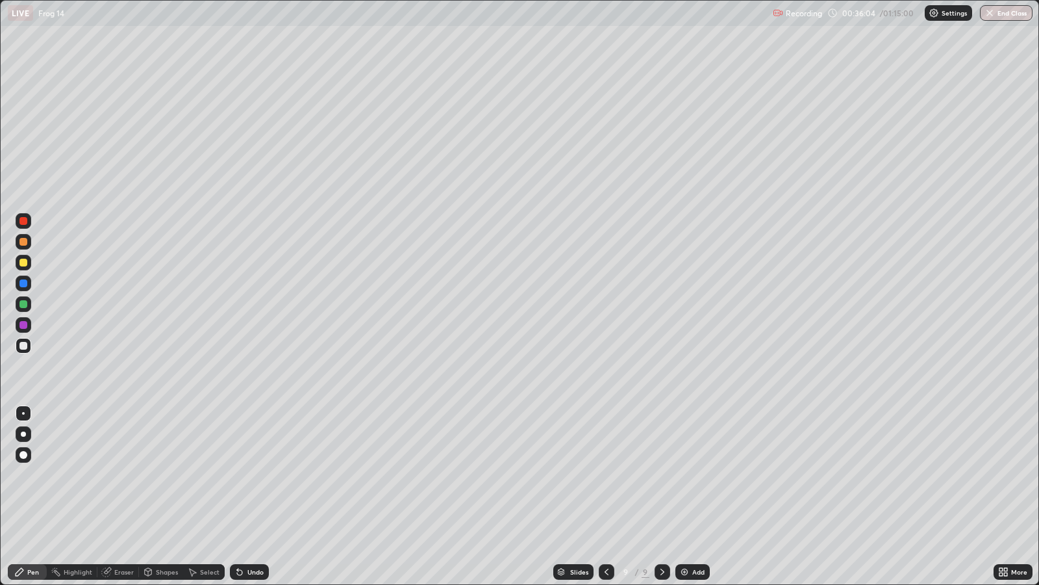
click at [248, 474] on div "Undo" at bounding box center [255, 571] width 16 height 6
click at [107, 474] on icon at bounding box center [106, 572] width 8 height 8
click at [31, 474] on div "Pen" at bounding box center [33, 571] width 12 height 6
click at [25, 243] on div at bounding box center [23, 242] width 8 height 8
click at [120, 474] on div "Eraser" at bounding box center [123, 571] width 19 height 6
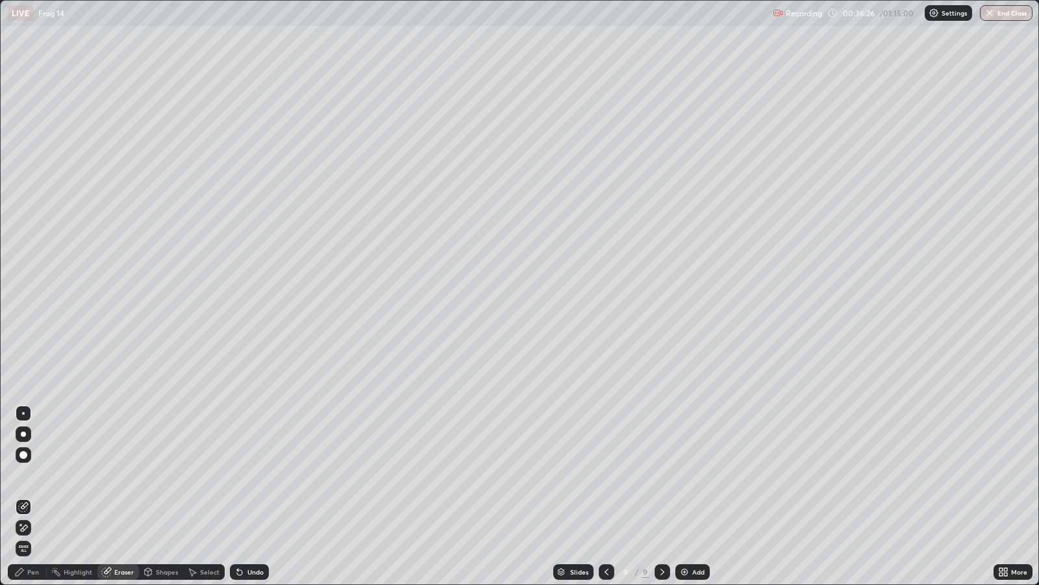
click at [36, 474] on div "Pen" at bounding box center [33, 571] width 12 height 6
click at [114, 474] on div "Eraser" at bounding box center [123, 571] width 19 height 6
click at [52, 474] on circle at bounding box center [51, 570] width 1 height 1
click at [238, 474] on icon at bounding box center [239, 572] width 5 height 5
click at [40, 474] on div "Pen" at bounding box center [27, 572] width 39 height 16
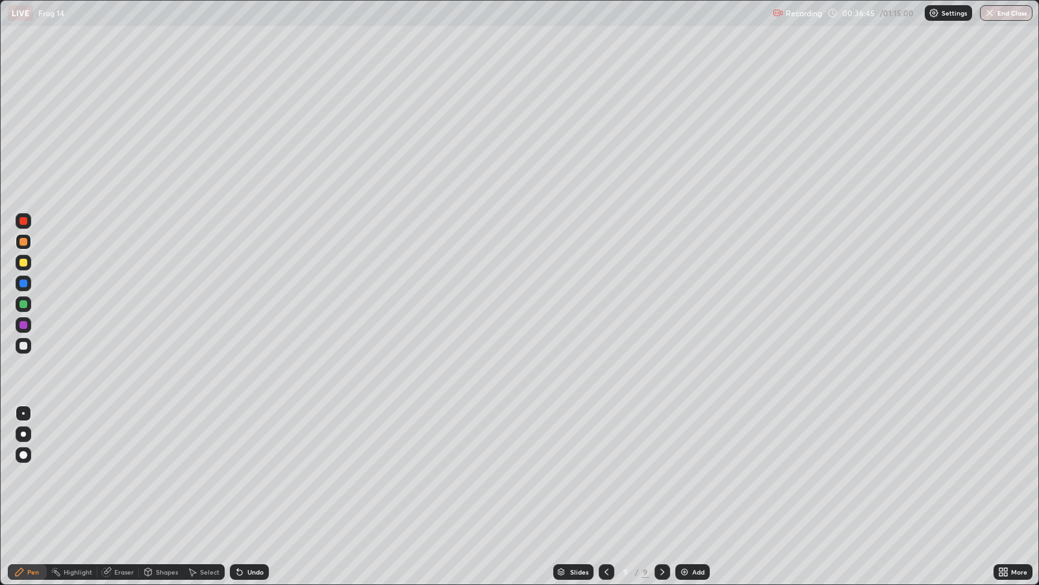
click at [121, 474] on div "Eraser" at bounding box center [123, 571] width 19 height 6
click at [32, 474] on div "Pen" at bounding box center [33, 571] width 12 height 6
click at [19, 349] on div at bounding box center [24, 346] width 16 height 16
click at [24, 303] on div at bounding box center [23, 304] width 8 height 8
click at [23, 242] on div at bounding box center [23, 242] width 8 height 8
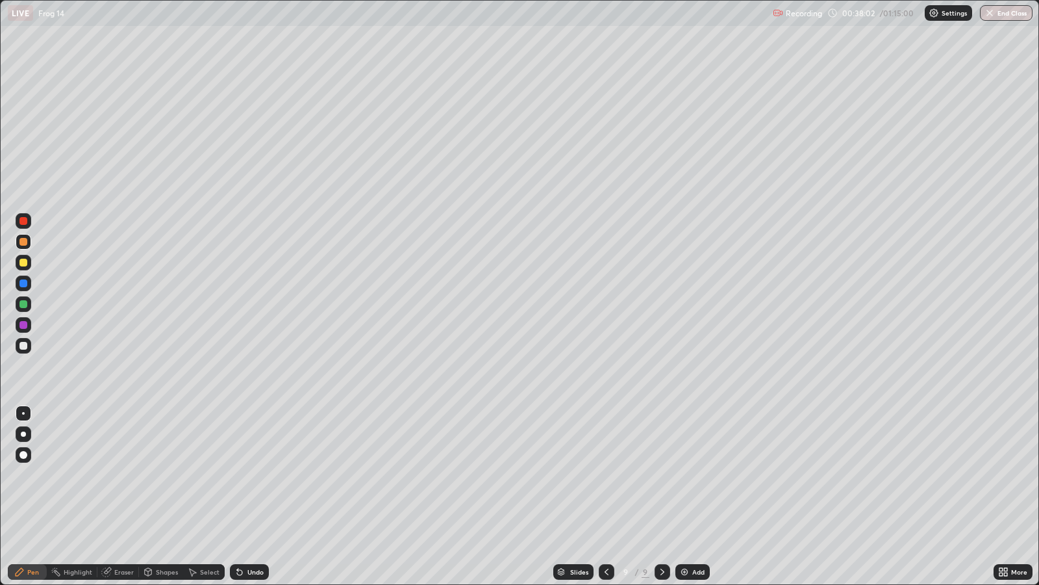
click at [26, 301] on div at bounding box center [23, 304] width 8 height 8
click at [27, 260] on div at bounding box center [23, 263] width 8 height 8
click at [22, 346] on div at bounding box center [23, 346] width 8 height 8
click at [26, 263] on div at bounding box center [23, 263] width 8 height 8
click at [248, 474] on div "Undo" at bounding box center [255, 571] width 16 height 6
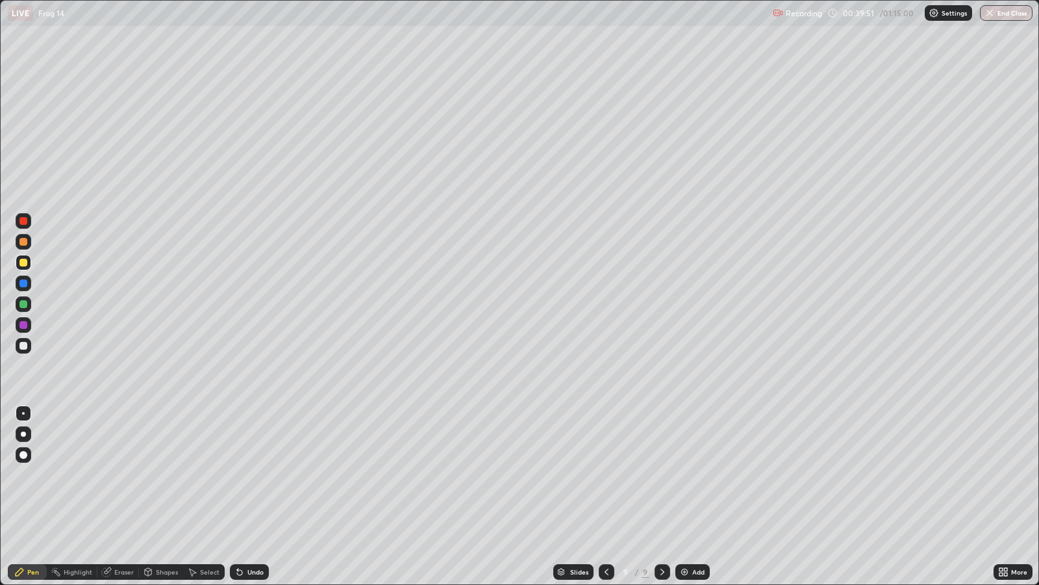
click at [255, 474] on div "Undo" at bounding box center [255, 571] width 16 height 6
click at [247, 474] on div "Undo" at bounding box center [255, 571] width 16 height 6
click at [251, 474] on div "Undo" at bounding box center [249, 572] width 39 height 16
click at [24, 346] on div at bounding box center [23, 346] width 8 height 8
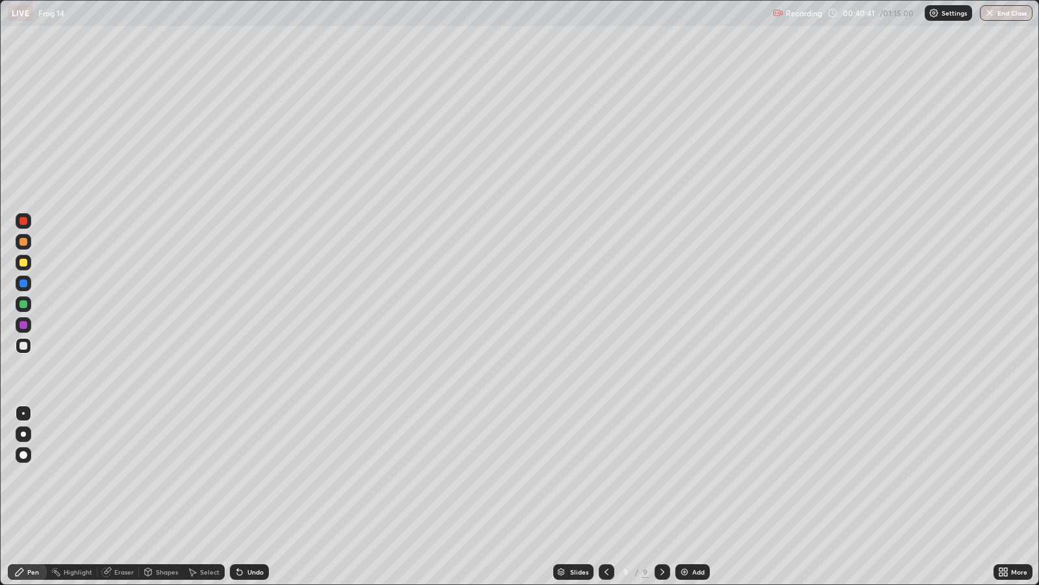
click at [257, 474] on div "Undo" at bounding box center [255, 571] width 16 height 6
click at [244, 474] on div "Undo" at bounding box center [249, 572] width 39 height 16
click at [23, 243] on div at bounding box center [23, 242] width 8 height 8
click at [254, 474] on div "Undo" at bounding box center [255, 571] width 16 height 6
click at [23, 264] on div at bounding box center [23, 263] width 8 height 8
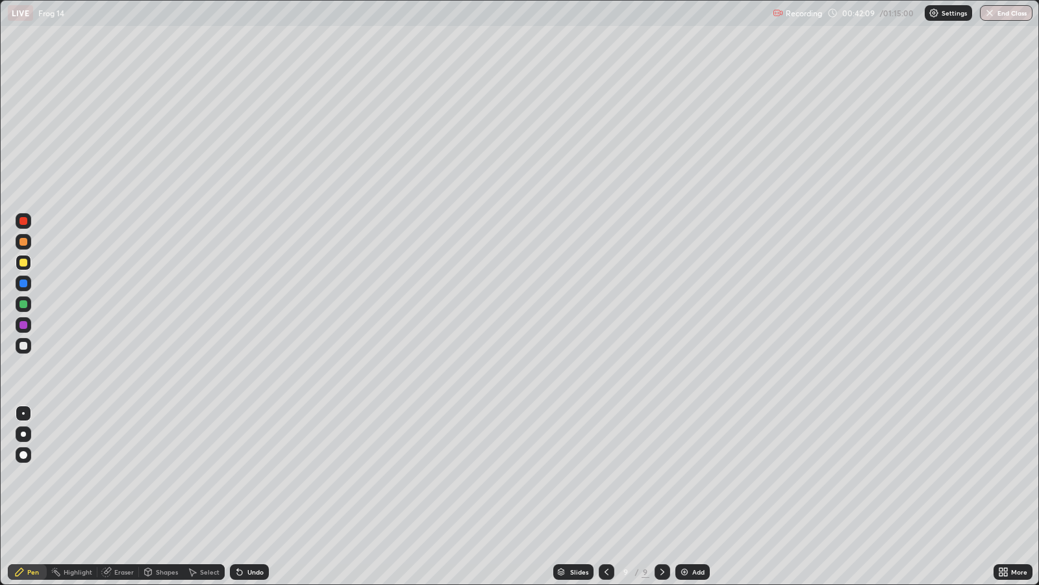
click at [690, 474] on div "Add" at bounding box center [693, 572] width 34 height 16
click at [21, 343] on div at bounding box center [23, 346] width 8 height 8
click at [249, 474] on div "Undo" at bounding box center [249, 572] width 39 height 16
click at [257, 474] on div "Undo" at bounding box center [247, 572] width 44 height 26
click at [127, 474] on div "Eraser" at bounding box center [123, 571] width 19 height 6
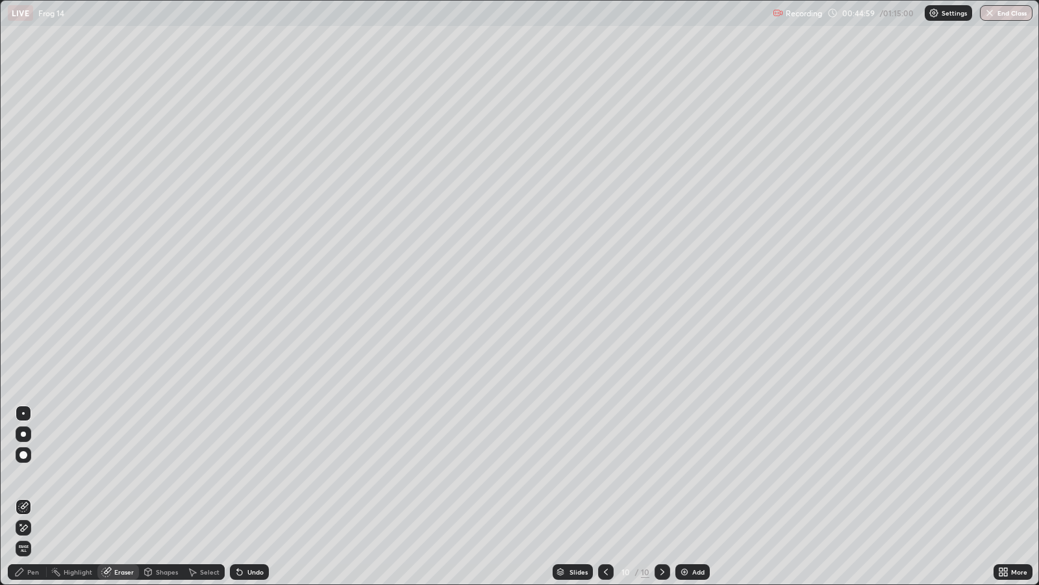
click at [32, 474] on div "Pen" at bounding box center [33, 571] width 12 height 6
click at [26, 259] on div at bounding box center [23, 263] width 8 height 8
click at [605, 474] on icon at bounding box center [606, 571] width 10 height 10
click at [661, 474] on icon at bounding box center [662, 571] width 10 height 10
click at [209, 474] on div "Select" at bounding box center [209, 571] width 19 height 6
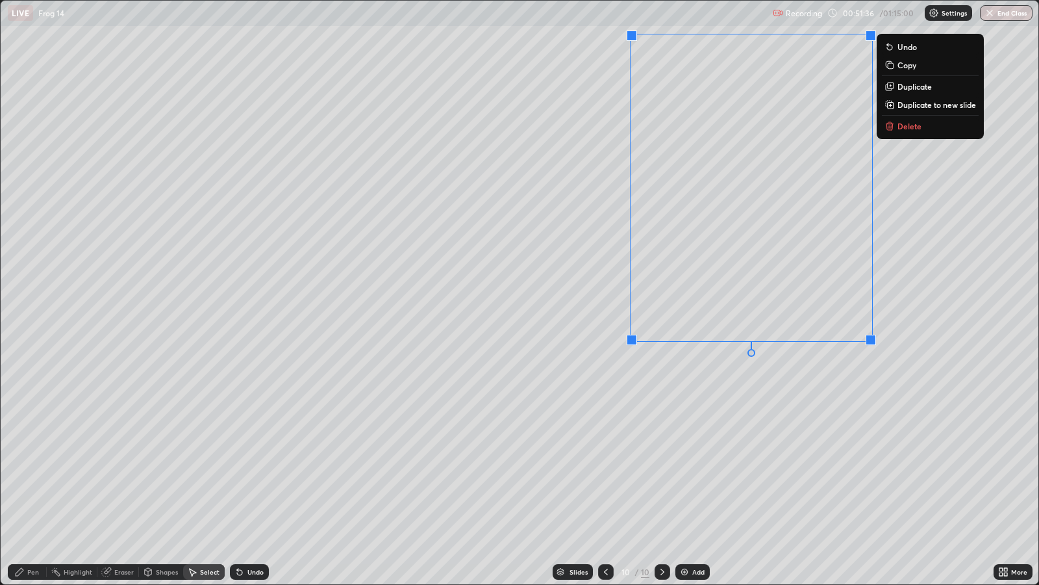
click at [773, 399] on div "0 ° Undo Copy Duplicate Duplicate to new slide Delete" at bounding box center [520, 292] width 1038 height 583
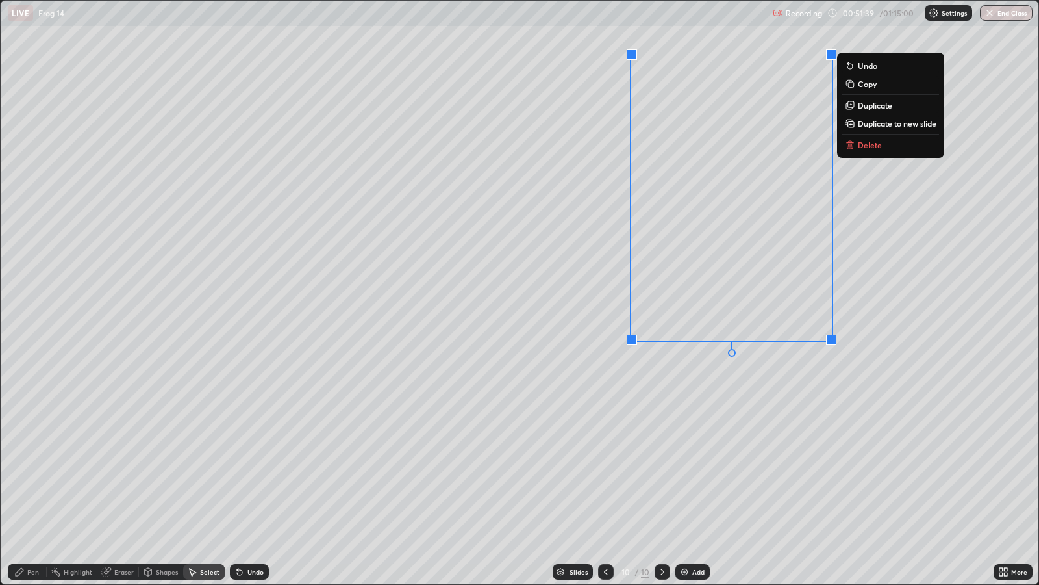
click at [871, 87] on p "Copy" at bounding box center [867, 84] width 19 height 10
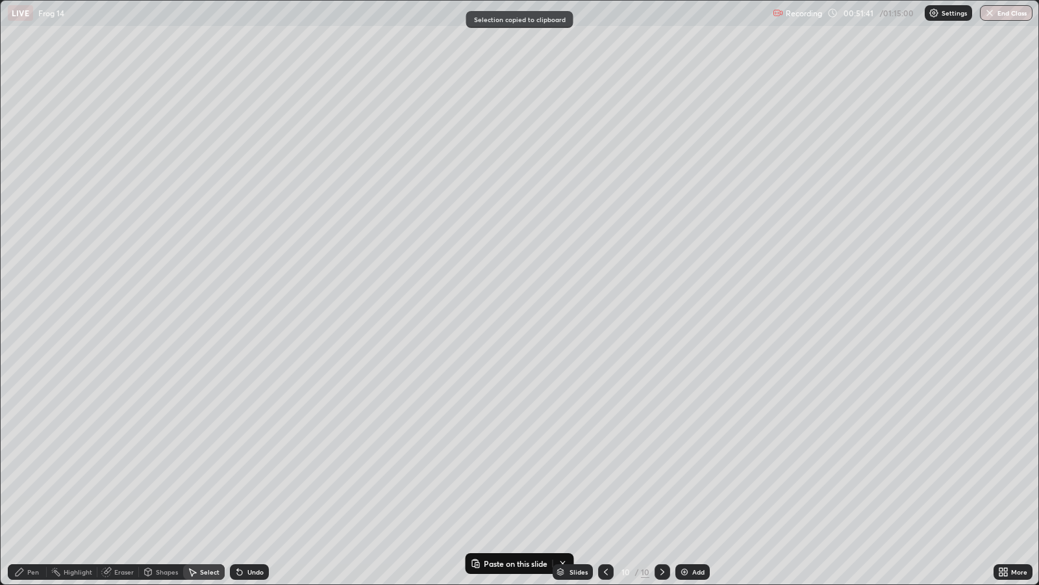
click at [690, 474] on div "Add" at bounding box center [693, 572] width 34 height 16
click at [212, 134] on p "Paste here" at bounding box center [216, 136] width 38 height 10
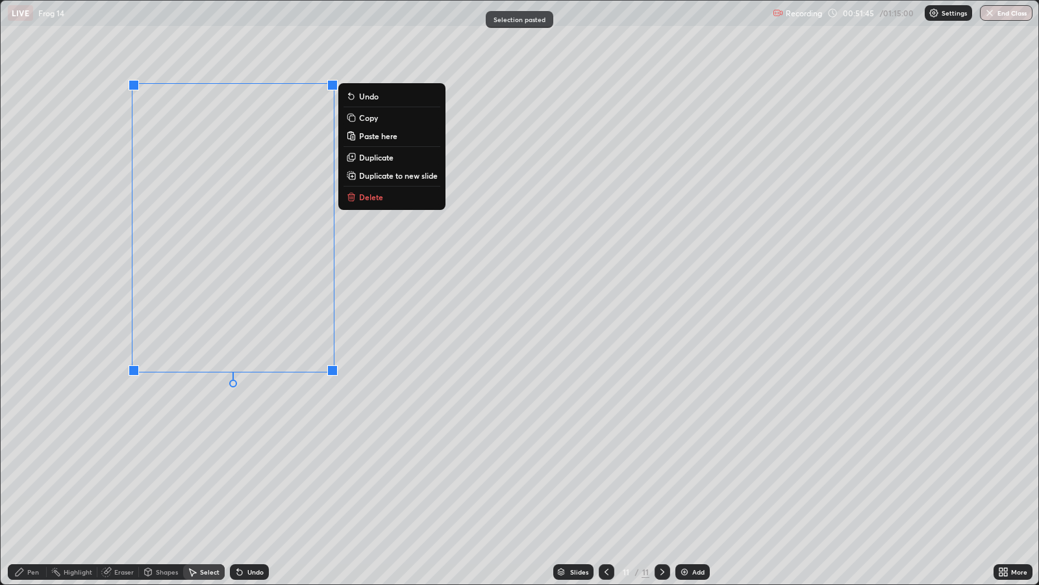
click at [179, 423] on div "0 ° Undo Copy Paste here Duplicate Duplicate to new slide Delete" at bounding box center [520, 292] width 1038 height 583
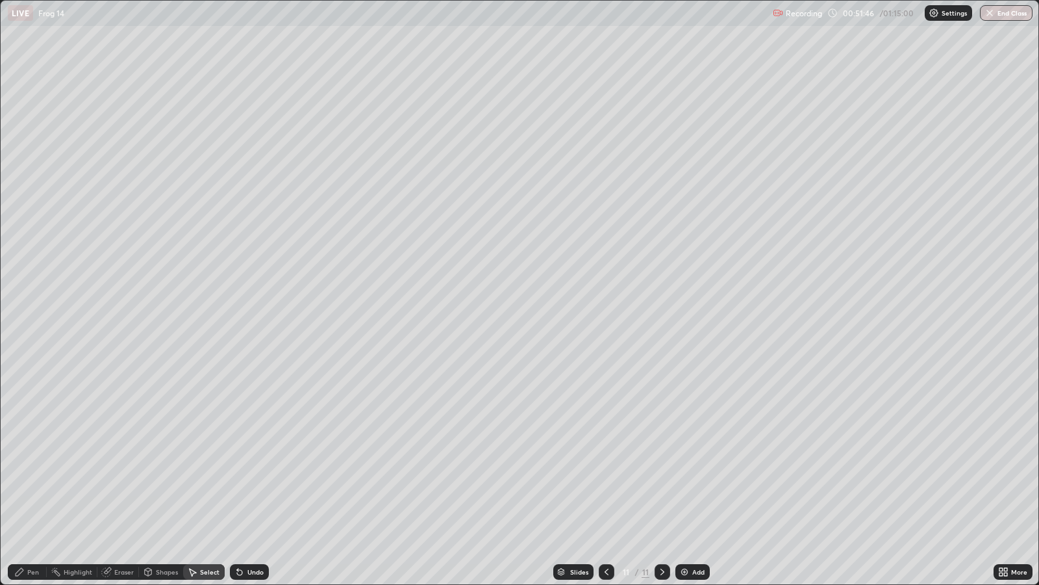
click at [120, 474] on div "Eraser" at bounding box center [123, 571] width 19 height 6
click at [29, 474] on div "Pen" at bounding box center [33, 571] width 12 height 6
click at [259, 474] on div "Undo" at bounding box center [255, 571] width 16 height 6
click at [26, 305] on div at bounding box center [23, 304] width 8 height 8
click at [253, 474] on div "Undo" at bounding box center [255, 571] width 16 height 6
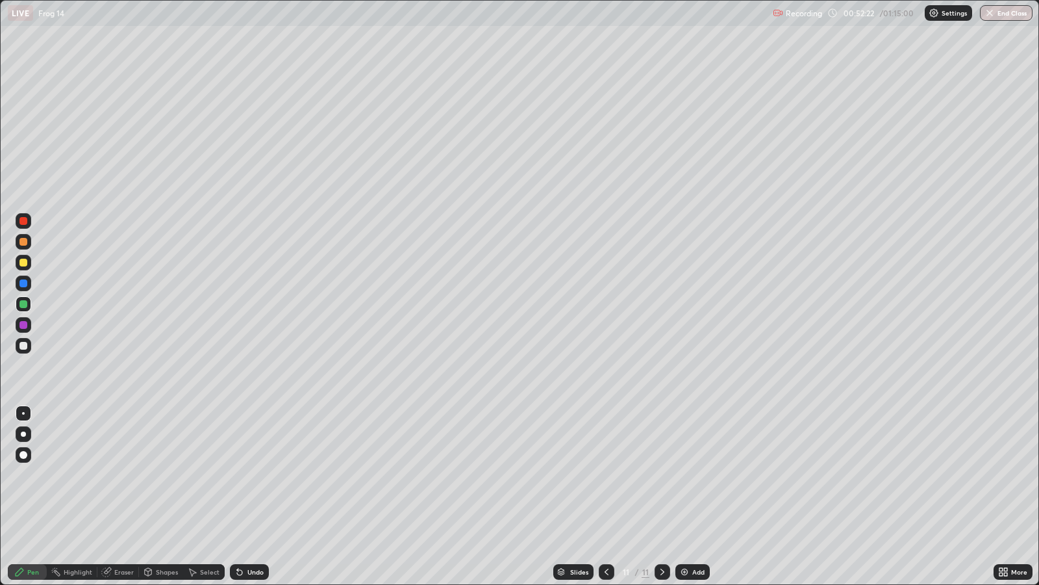
click at [123, 474] on div "Eraser" at bounding box center [123, 571] width 19 height 6
click at [37, 474] on div "Pen" at bounding box center [33, 571] width 12 height 6
click at [23, 343] on div at bounding box center [23, 346] width 8 height 8
click at [27, 242] on div at bounding box center [23, 242] width 8 height 8
click at [694, 474] on div "Add" at bounding box center [698, 571] width 12 height 6
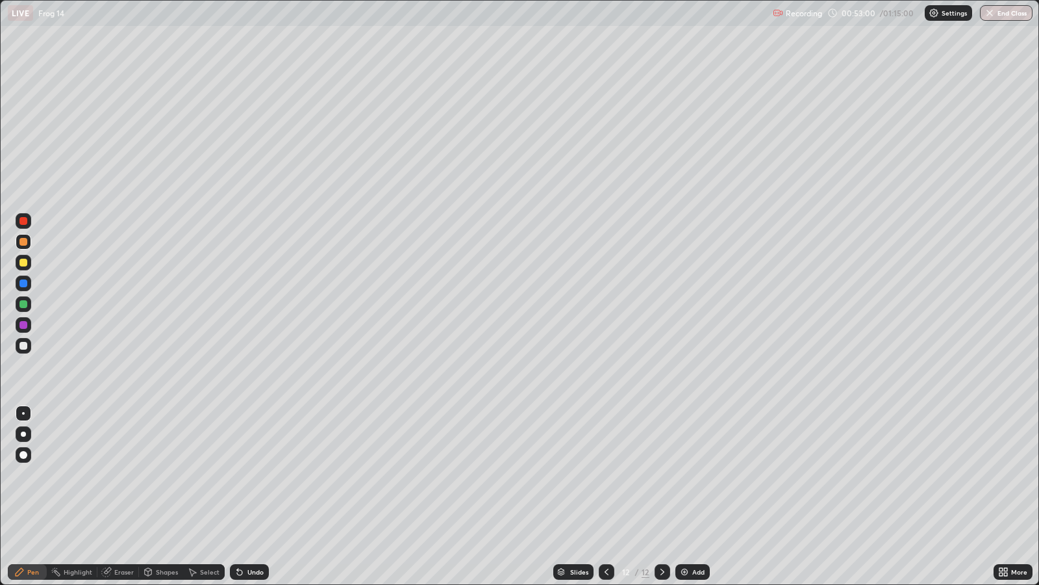
click at [24, 343] on div at bounding box center [23, 346] width 8 height 8
click at [115, 474] on div "Eraser" at bounding box center [123, 571] width 19 height 6
click at [36, 474] on div "Pen" at bounding box center [33, 571] width 12 height 6
click at [116, 474] on div "Eraser" at bounding box center [118, 572] width 42 height 16
click at [27, 474] on div "Pen" at bounding box center [33, 571] width 12 height 6
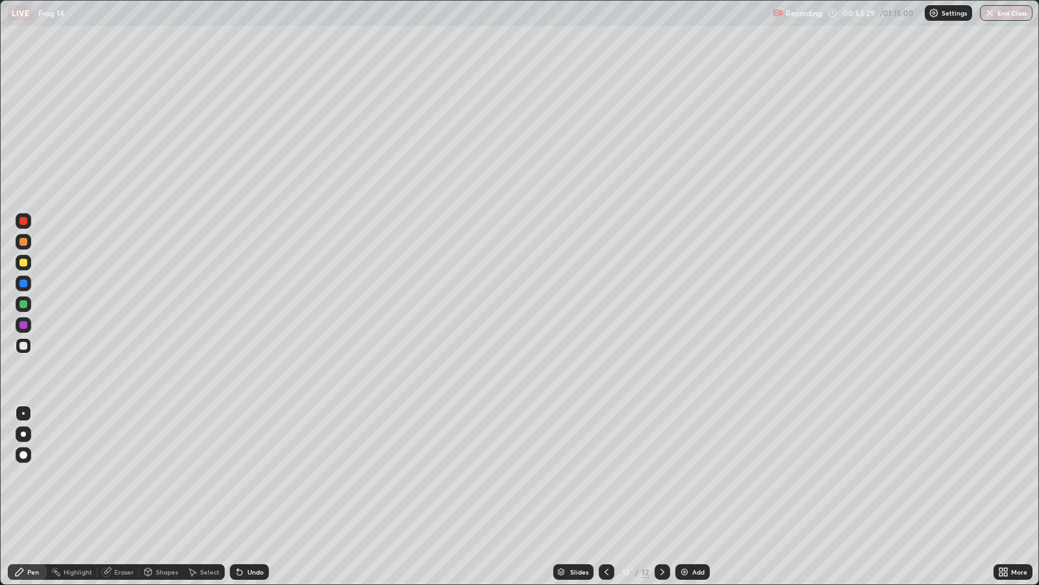
click at [31, 281] on div at bounding box center [24, 283] width 16 height 16
click at [24, 244] on div at bounding box center [23, 242] width 8 height 8
click at [21, 302] on div at bounding box center [23, 304] width 8 height 8
click at [22, 242] on div at bounding box center [23, 242] width 8 height 8
click at [22, 322] on div at bounding box center [23, 325] width 8 height 8
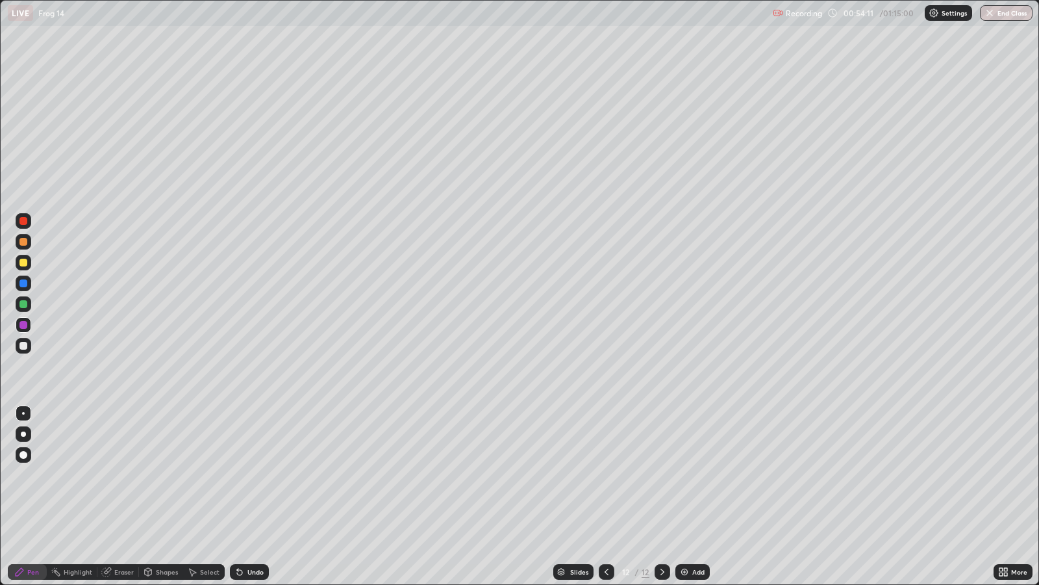
click at [24, 325] on div at bounding box center [23, 325] width 8 height 8
click at [25, 456] on div at bounding box center [23, 455] width 8 height 8
click at [23, 302] on div at bounding box center [23, 304] width 8 height 8
click at [23, 412] on div at bounding box center [23, 413] width 3 height 3
click at [25, 260] on div at bounding box center [23, 263] width 8 height 8
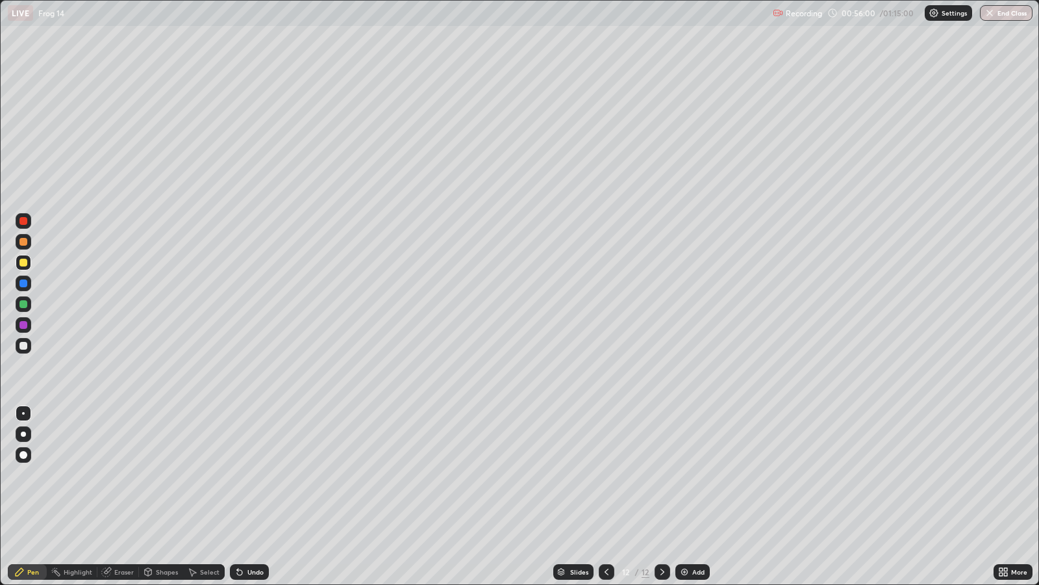
click at [254, 474] on div "Undo" at bounding box center [255, 571] width 16 height 6
click at [251, 474] on div "Undo" at bounding box center [255, 571] width 16 height 6
click at [247, 474] on div "Undo" at bounding box center [255, 571] width 16 height 6
click at [247, 474] on div "Undo" at bounding box center [249, 572] width 39 height 16
click at [23, 242] on div at bounding box center [23, 242] width 8 height 8
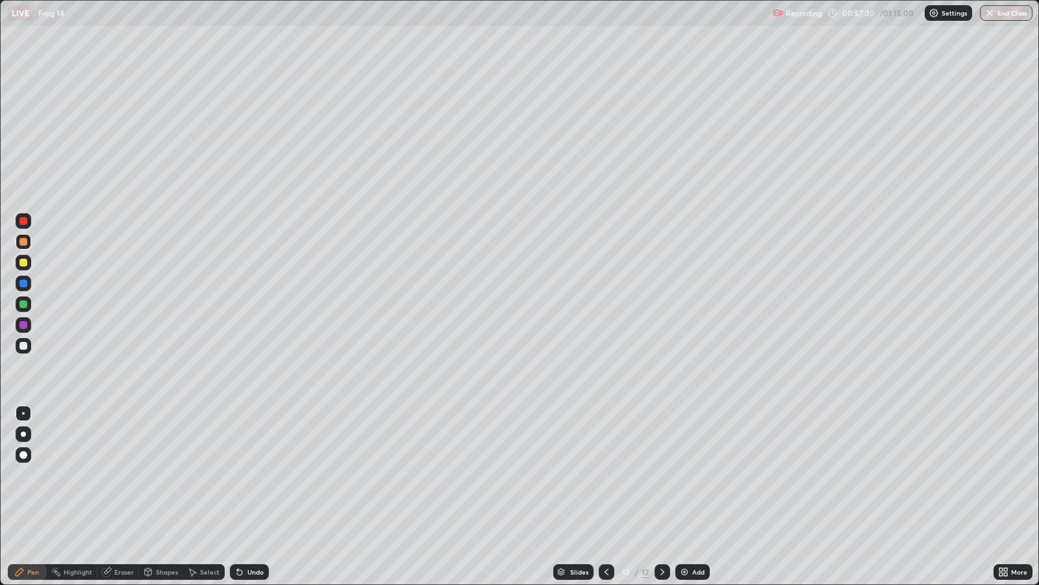
click at [23, 454] on div at bounding box center [23, 455] width 8 height 8
click at [253, 474] on div "Undo" at bounding box center [255, 571] width 16 height 6
click at [27, 326] on div at bounding box center [23, 325] width 8 height 8
click at [20, 224] on div at bounding box center [24, 221] width 16 height 16
click at [23, 455] on div at bounding box center [23, 455] width 8 height 8
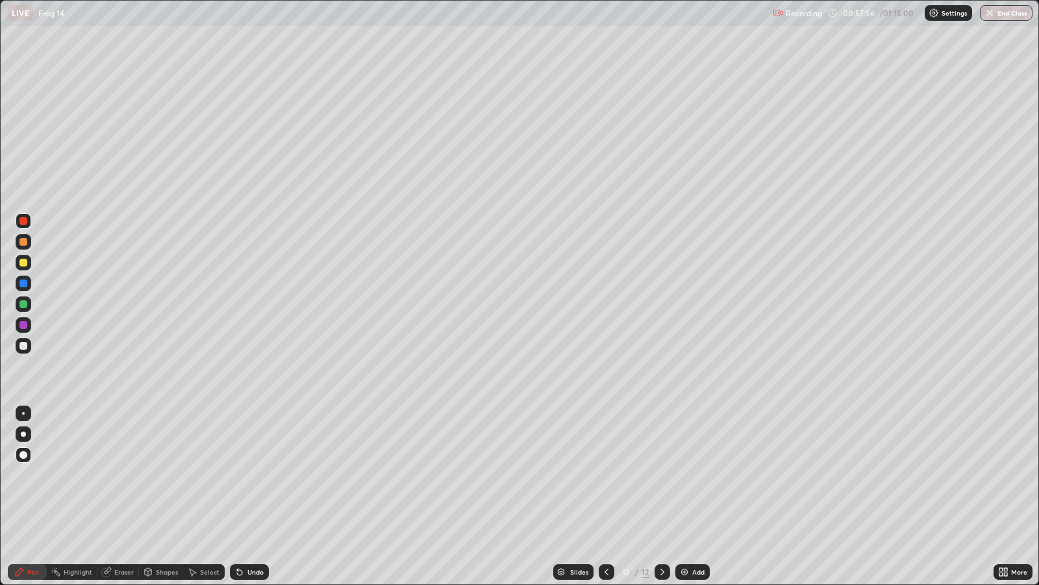
click at [247, 474] on div "Undo" at bounding box center [255, 571] width 16 height 6
click at [250, 474] on div "Undo" at bounding box center [255, 571] width 16 height 6
click at [27, 302] on div at bounding box center [24, 304] width 16 height 16
click at [606, 474] on icon at bounding box center [606, 571] width 10 height 10
click at [605, 474] on div at bounding box center [607, 572] width 16 height 16
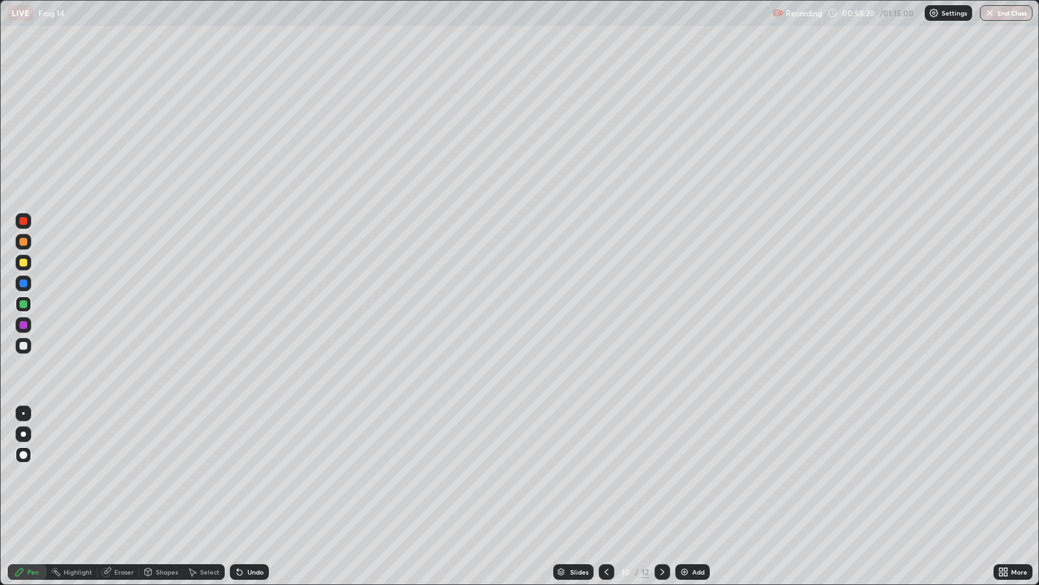
click at [606, 474] on icon at bounding box center [606, 571] width 10 height 10
click at [605, 474] on icon at bounding box center [607, 571] width 4 height 6
click at [604, 474] on icon at bounding box center [606, 571] width 10 height 10
click at [605, 474] on icon at bounding box center [606, 571] width 10 height 10
click at [607, 474] on icon at bounding box center [606, 571] width 10 height 10
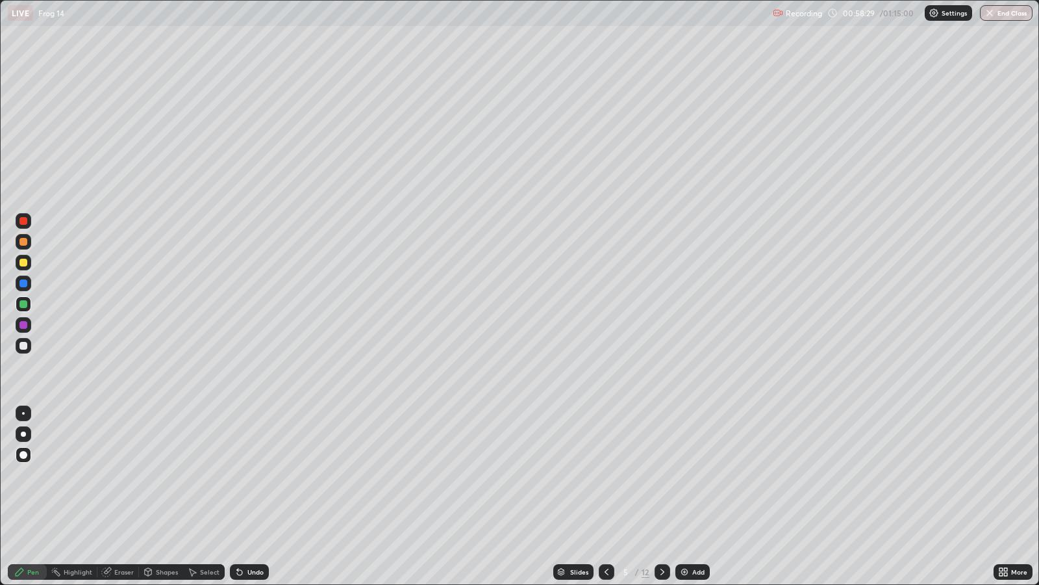
click at [605, 474] on icon at bounding box center [606, 571] width 10 height 10
click at [664, 474] on icon at bounding box center [662, 571] width 10 height 10
click at [661, 474] on icon at bounding box center [662, 571] width 10 height 10
click at [662, 474] on icon at bounding box center [663, 571] width 4 height 6
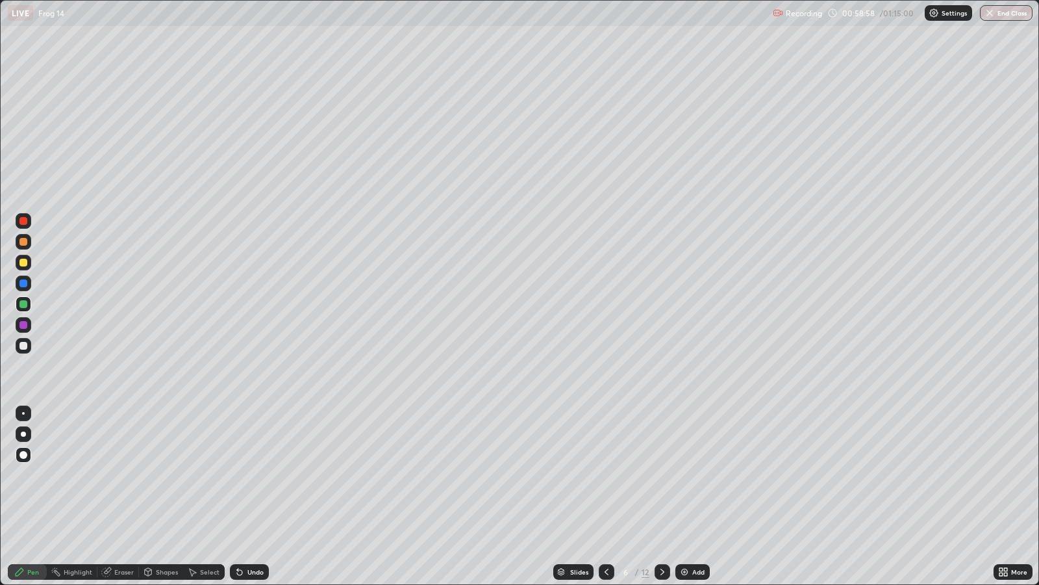
click at [660, 474] on icon at bounding box center [662, 571] width 10 height 10
click at [661, 474] on icon at bounding box center [662, 571] width 10 height 10
click at [655, 474] on div at bounding box center [663, 572] width 16 height 26
click at [661, 474] on icon at bounding box center [662, 571] width 10 height 10
click at [659, 474] on icon at bounding box center [662, 571] width 10 height 10
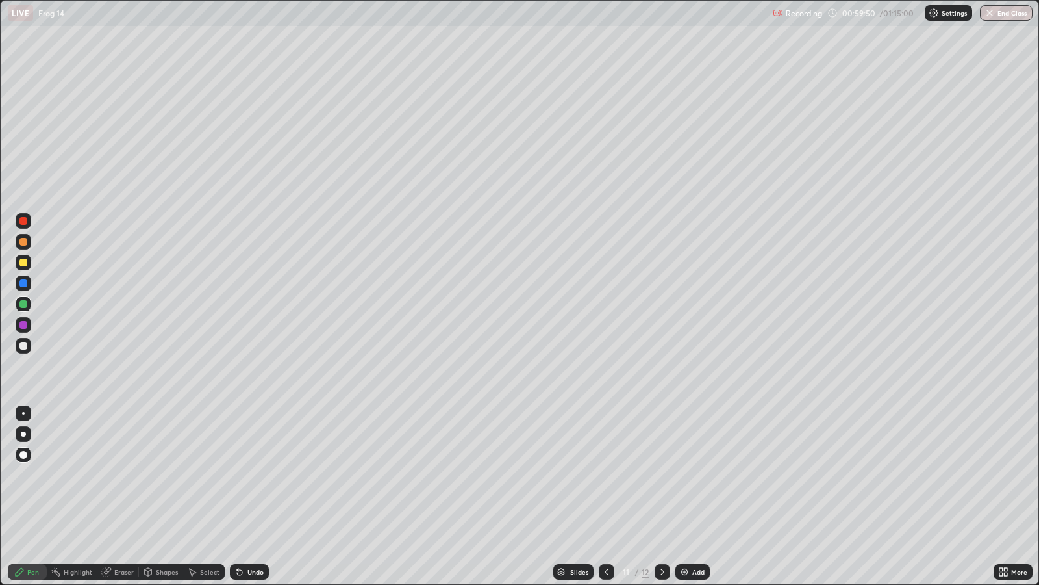
click at [661, 474] on icon at bounding box center [663, 571] width 4 height 6
click at [603, 474] on icon at bounding box center [606, 571] width 10 height 10
click at [661, 474] on icon at bounding box center [662, 571] width 10 height 10
click at [603, 474] on icon at bounding box center [606, 571] width 10 height 10
click at [1025, 12] on button "End Class" at bounding box center [1006, 13] width 53 height 16
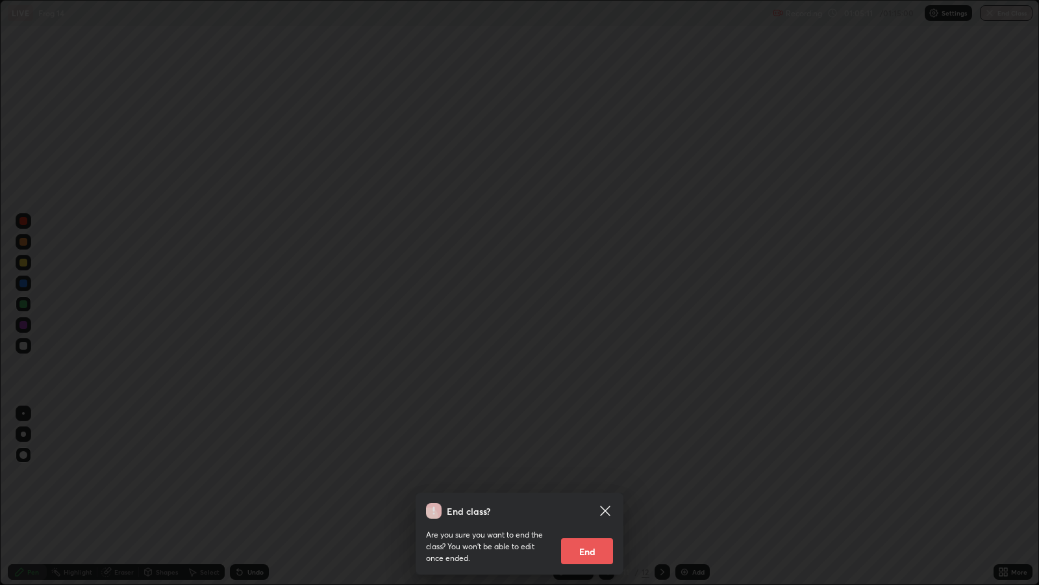
click at [594, 474] on button "End" at bounding box center [587, 551] width 52 height 26
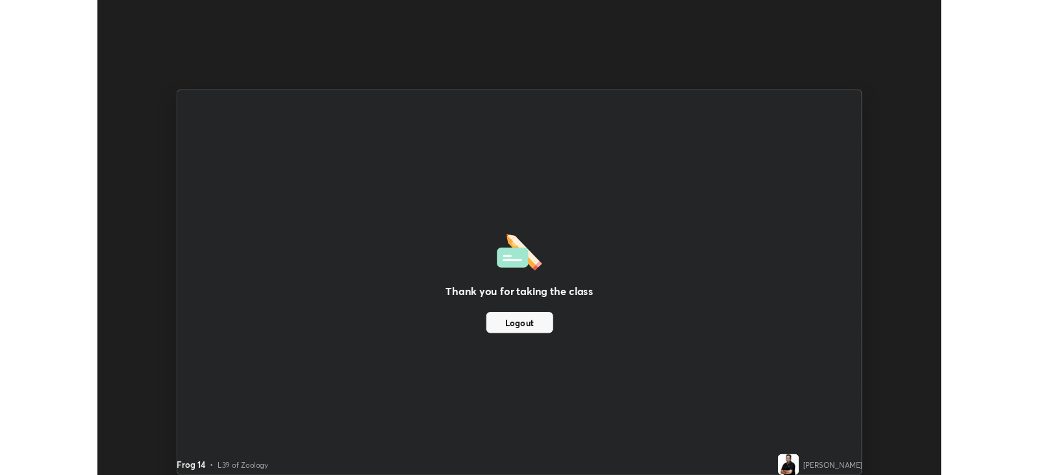
scroll to position [64478, 63914]
